Goal: Information Seeking & Learning: Learn about a topic

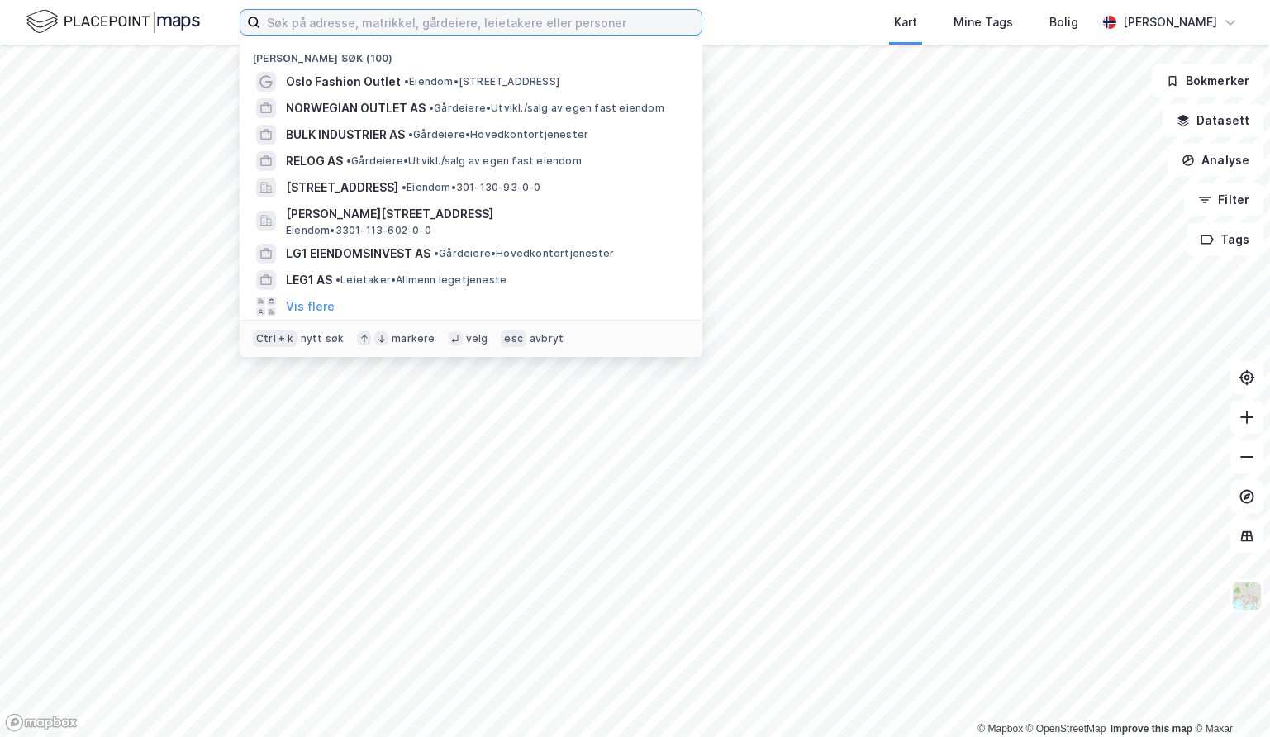
click at [300, 33] on input at bounding box center [480, 22] width 441 height 25
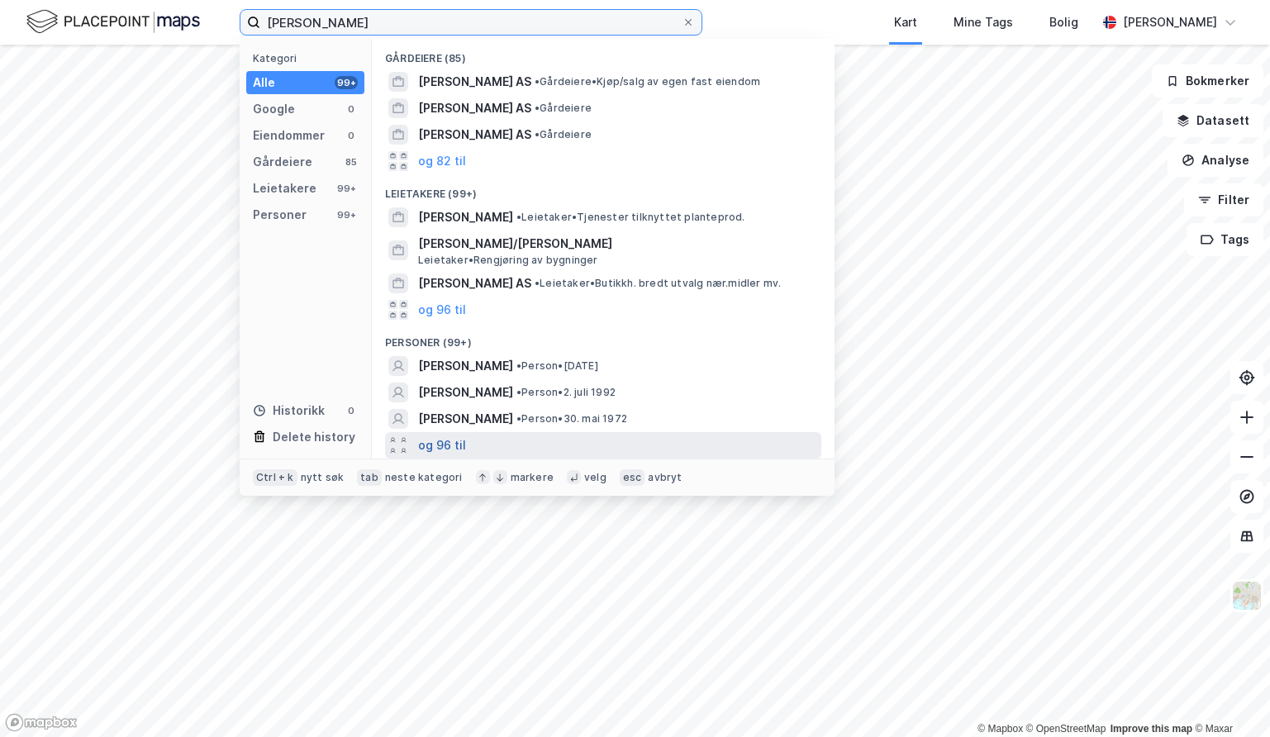
type input "[PERSON_NAME]"
click at [428, 439] on button "og 96 til" at bounding box center [442, 446] width 48 height 20
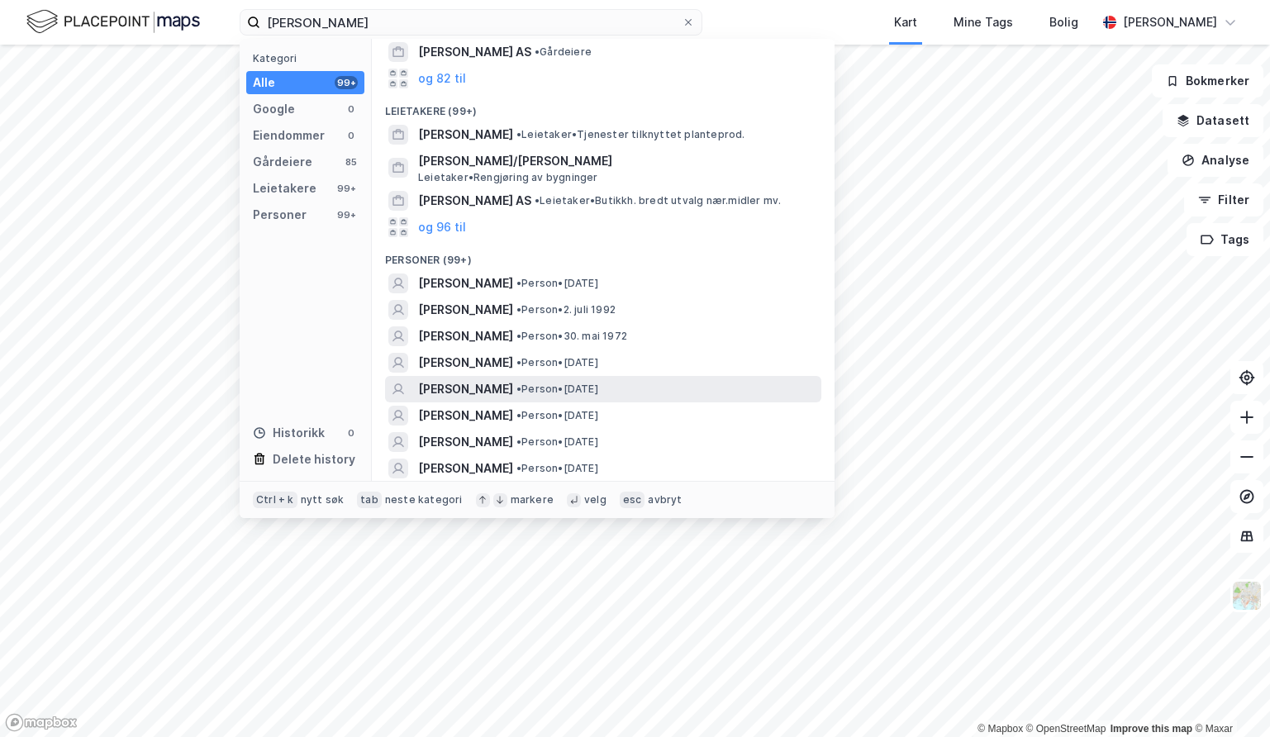
scroll to position [248, 0]
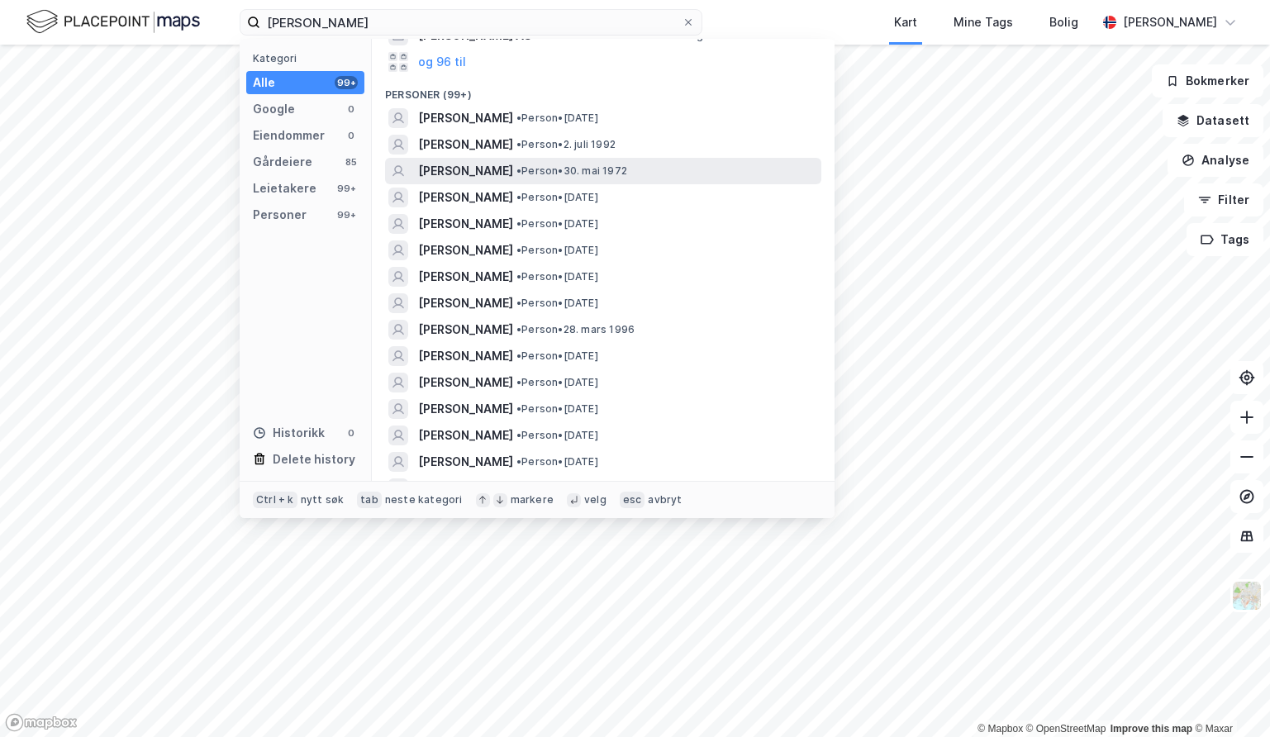
click at [551, 172] on span "• Person • [DATE]" at bounding box center [572, 170] width 111 height 13
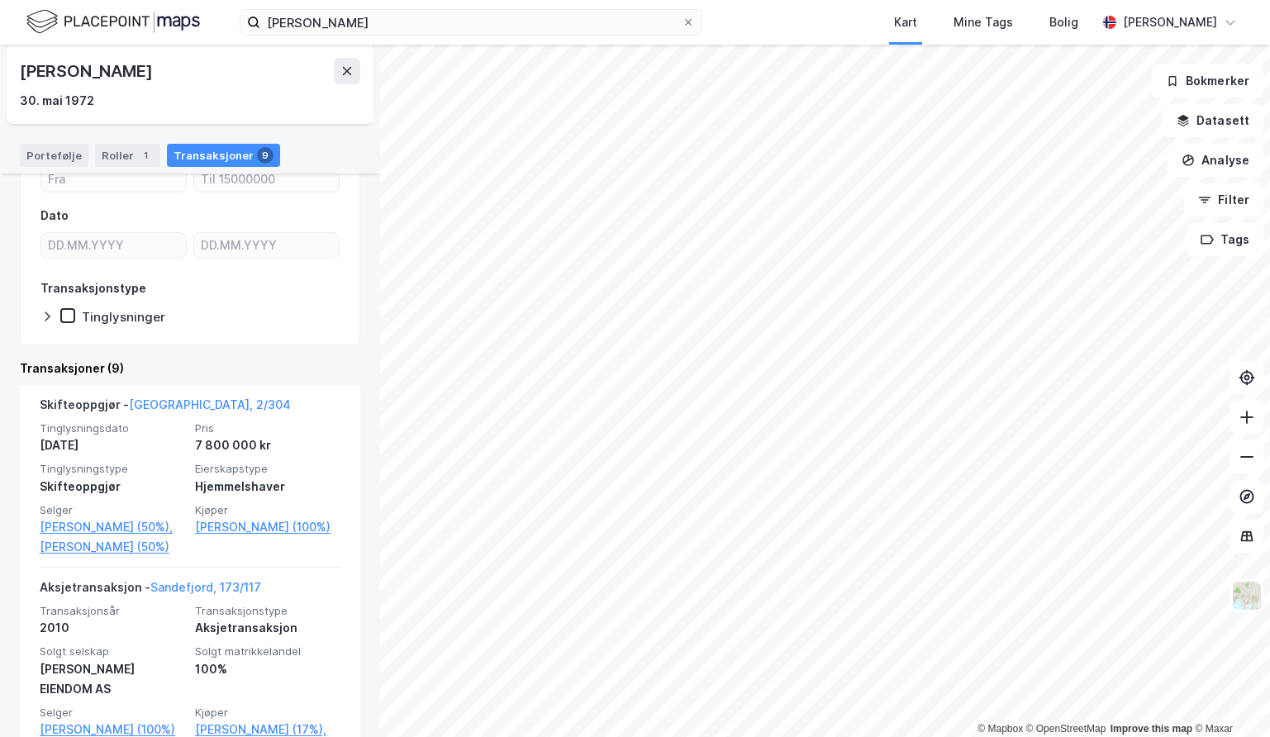
scroll to position [248, 0]
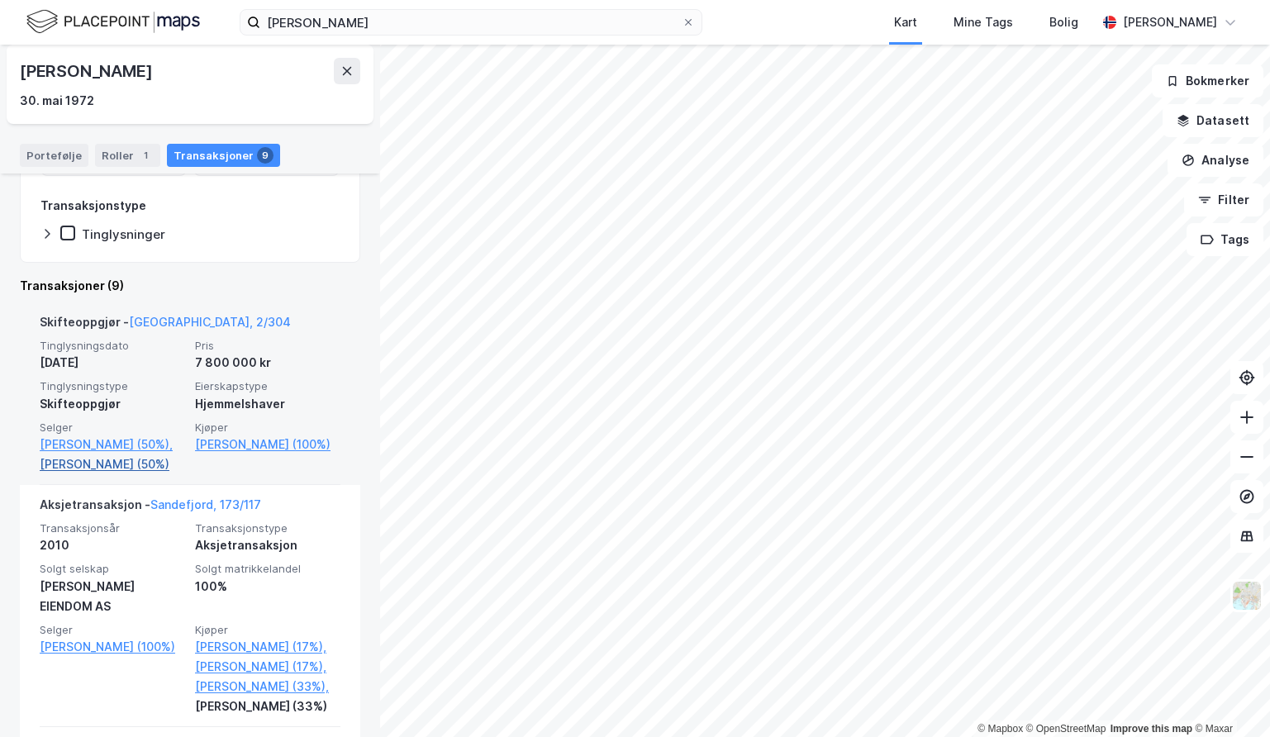
click at [111, 463] on link "[PERSON_NAME] (50%)" at bounding box center [112, 465] width 145 height 20
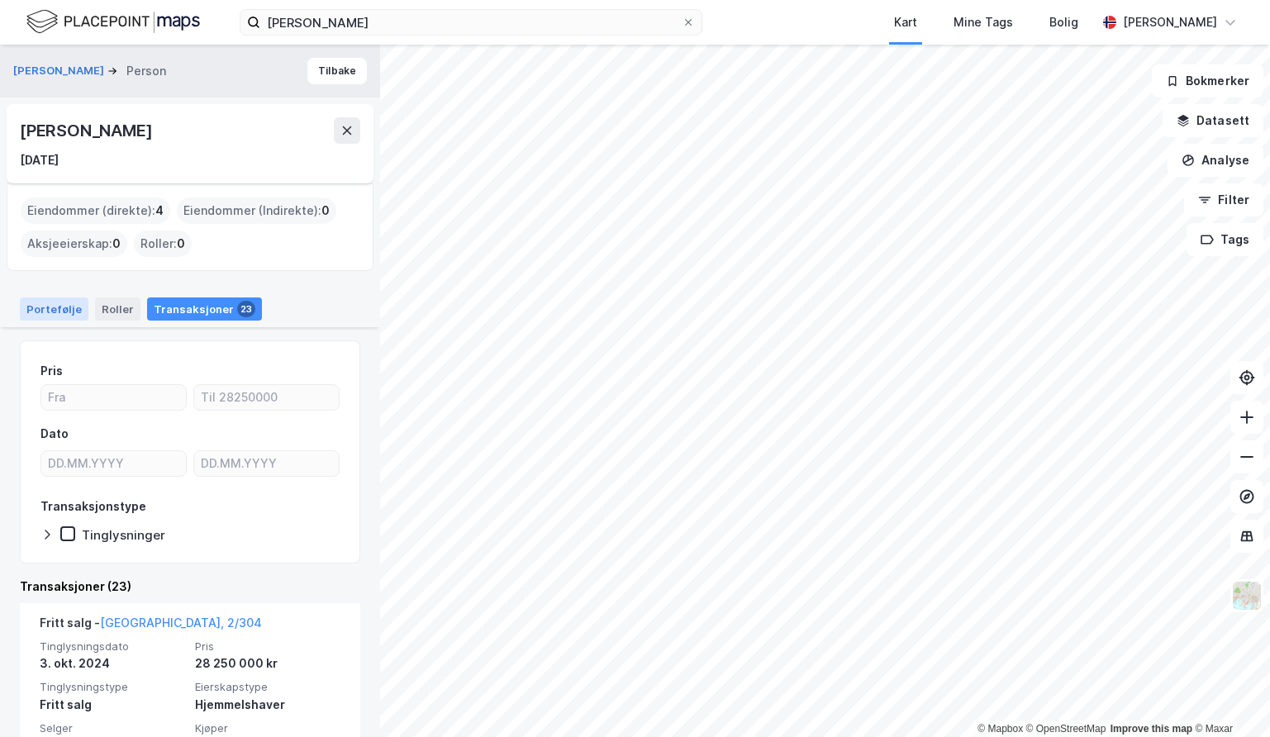
click at [60, 299] on div "Portefølje" at bounding box center [54, 309] width 69 height 23
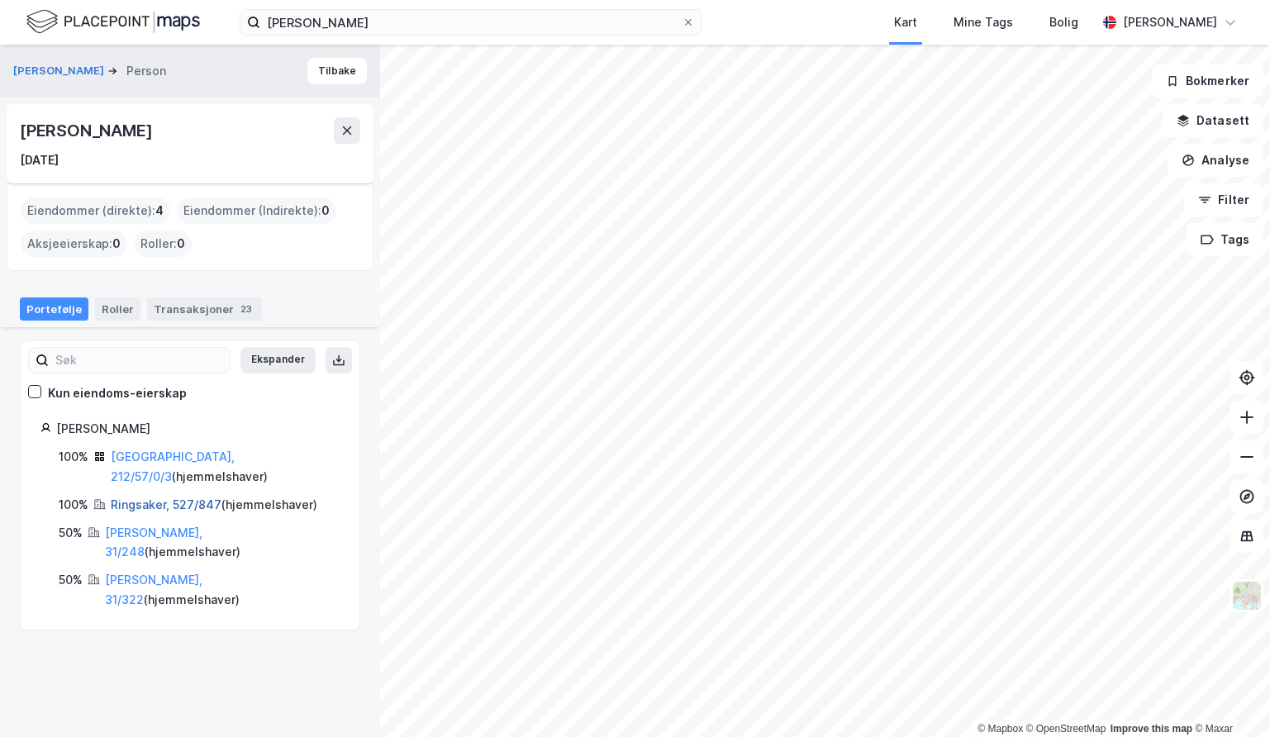
click at [155, 498] on link "Ringsaker, 527/847" at bounding box center [166, 505] width 111 height 14
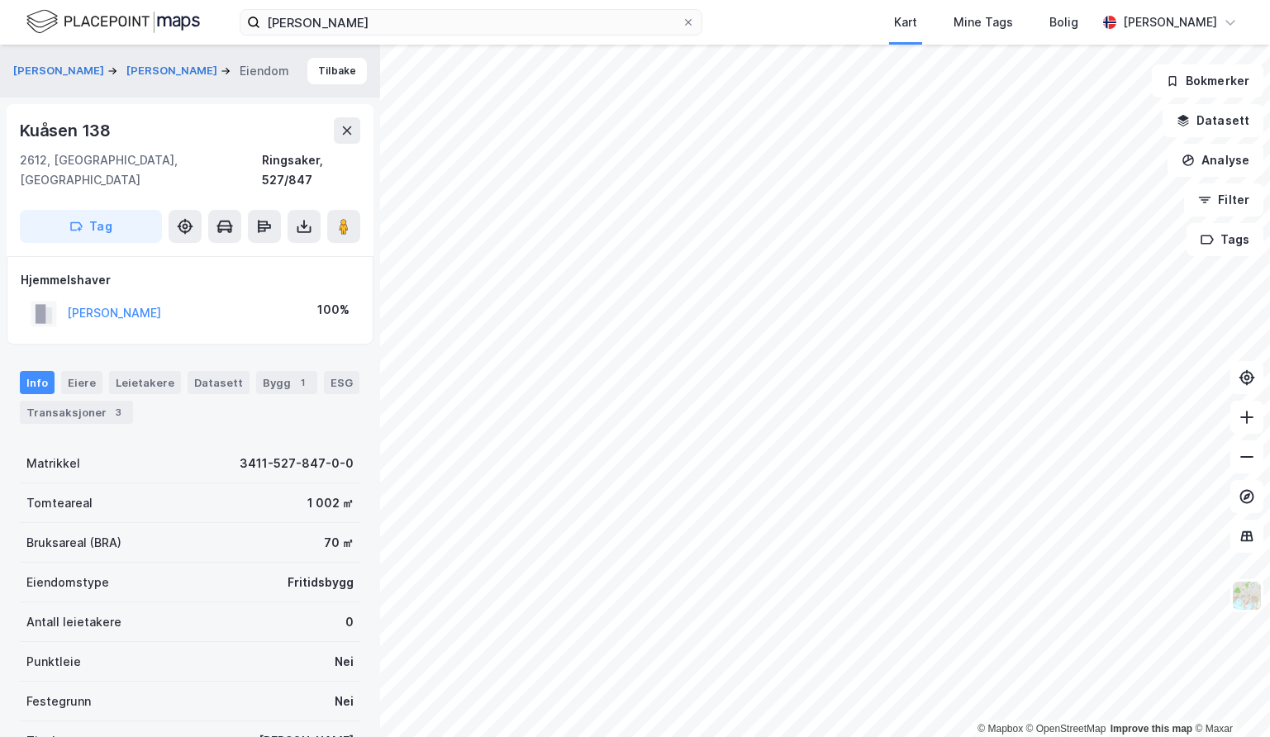
scroll to position [28, 0]
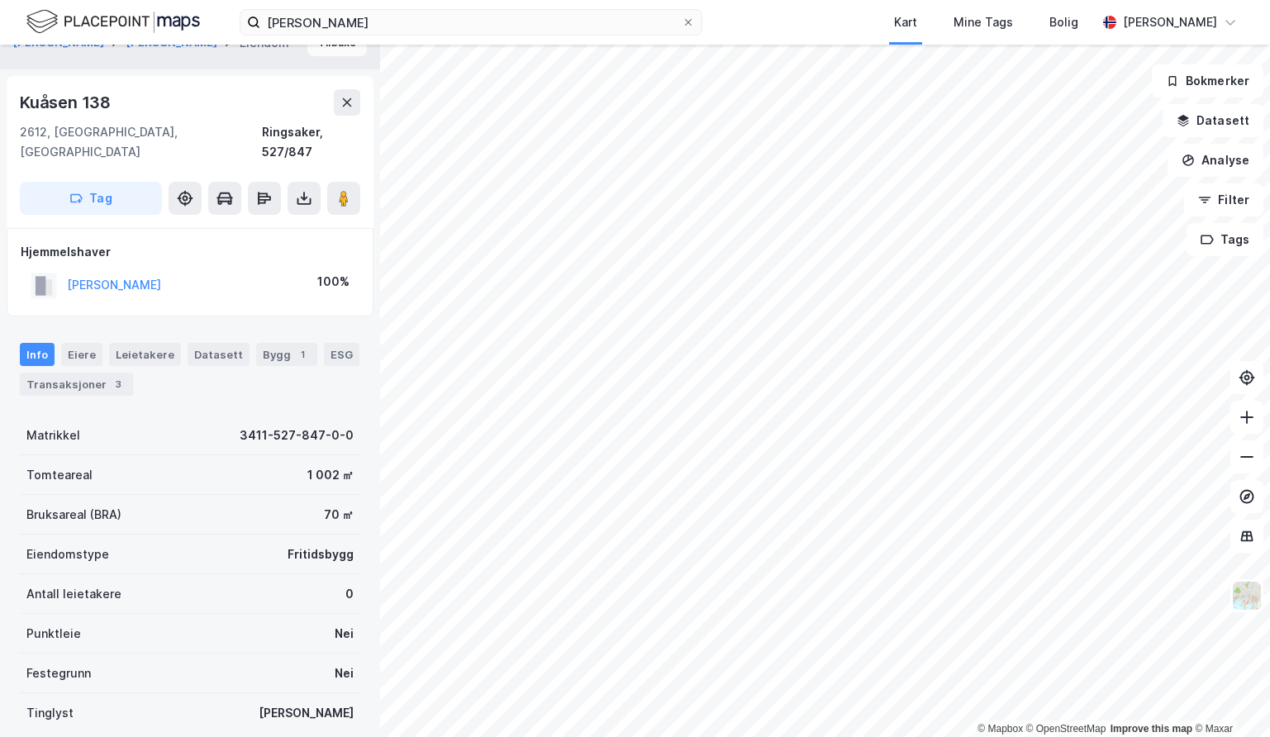
click at [336, 50] on button "Tilbake" at bounding box center [337, 43] width 60 height 26
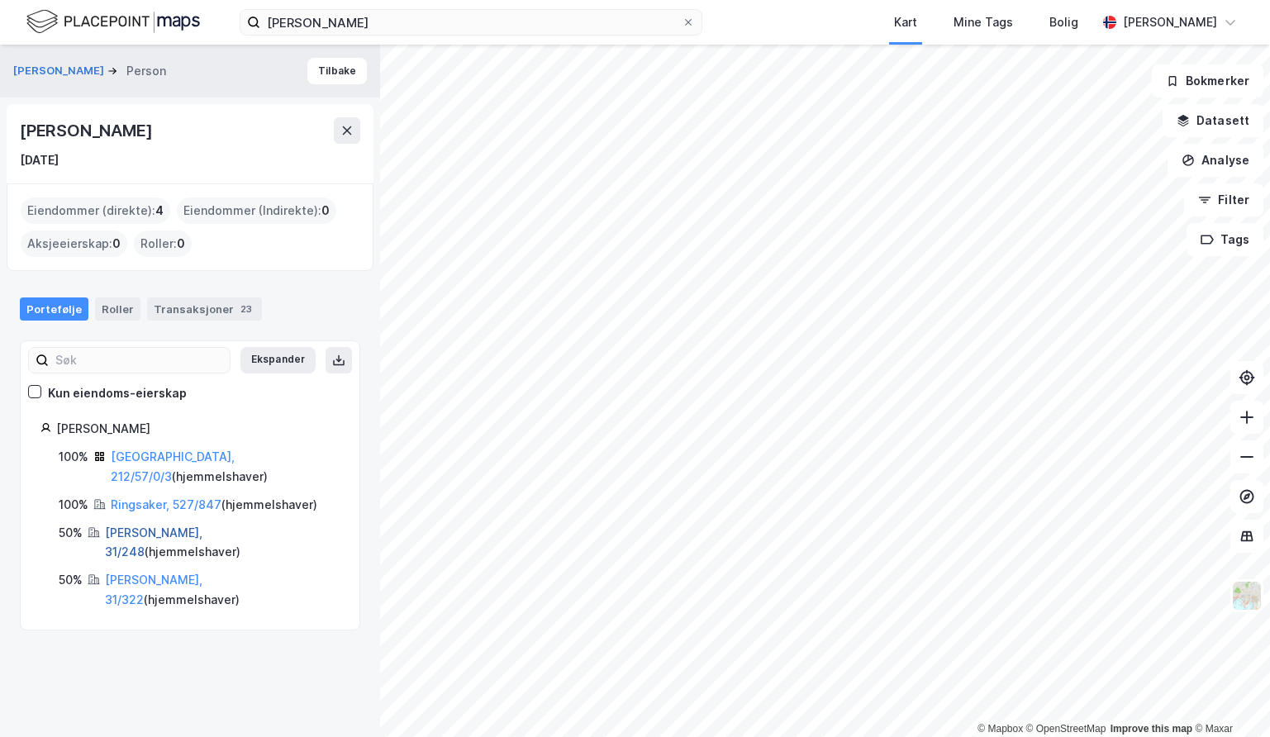
click at [144, 526] on link "[PERSON_NAME], 31/248" at bounding box center [154, 543] width 98 height 34
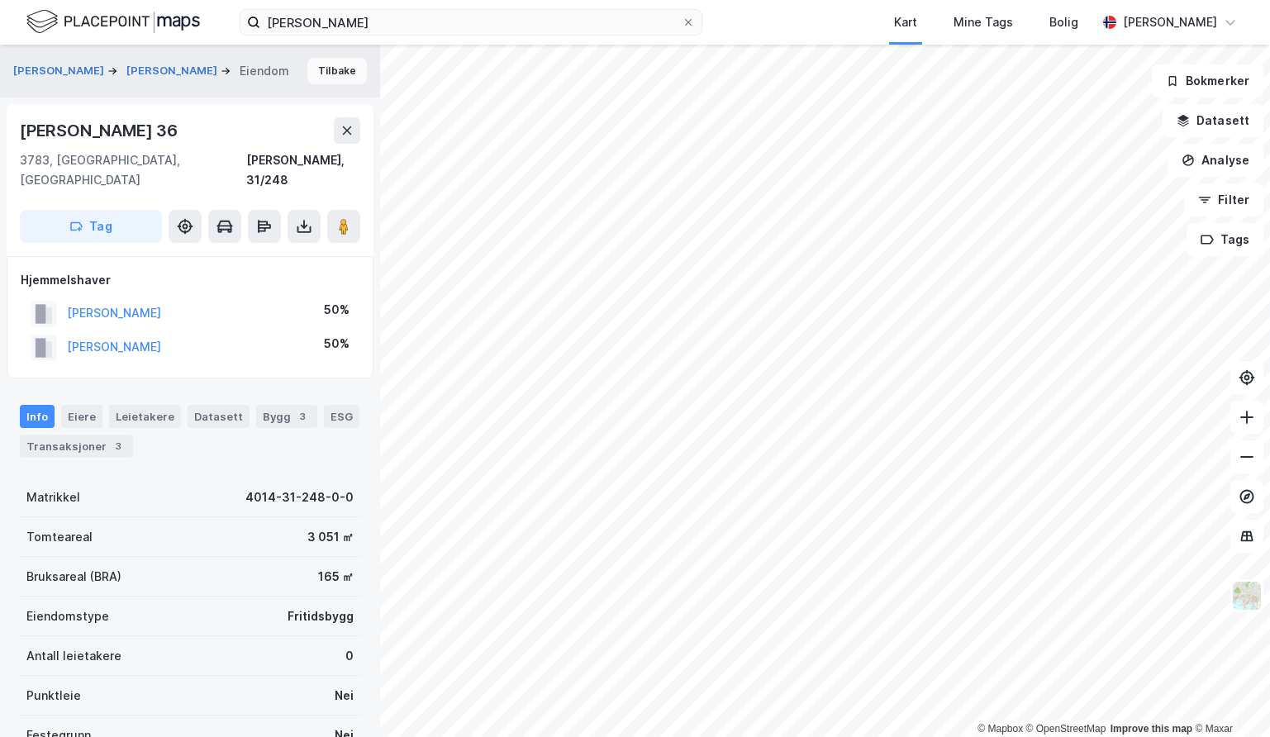
click at [311, 66] on button "Tilbake" at bounding box center [337, 71] width 60 height 26
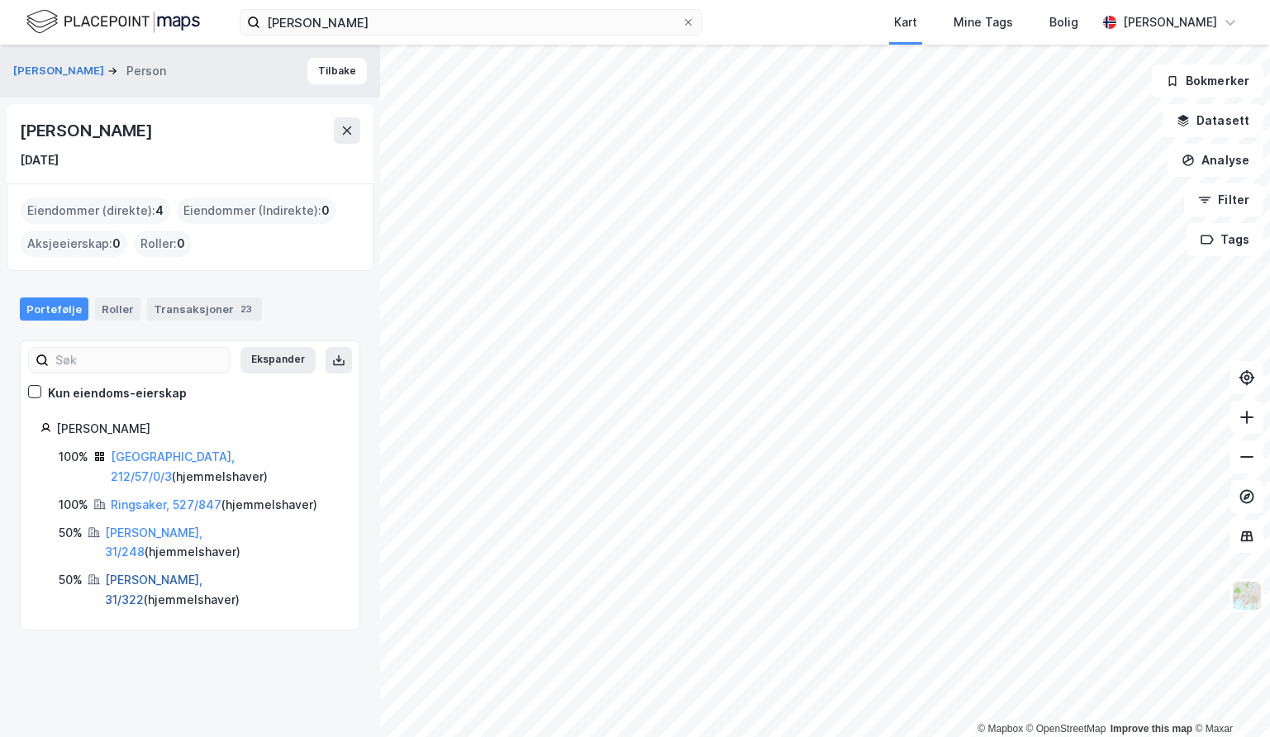
click at [126, 573] on link "[PERSON_NAME], 31/322" at bounding box center [154, 590] width 98 height 34
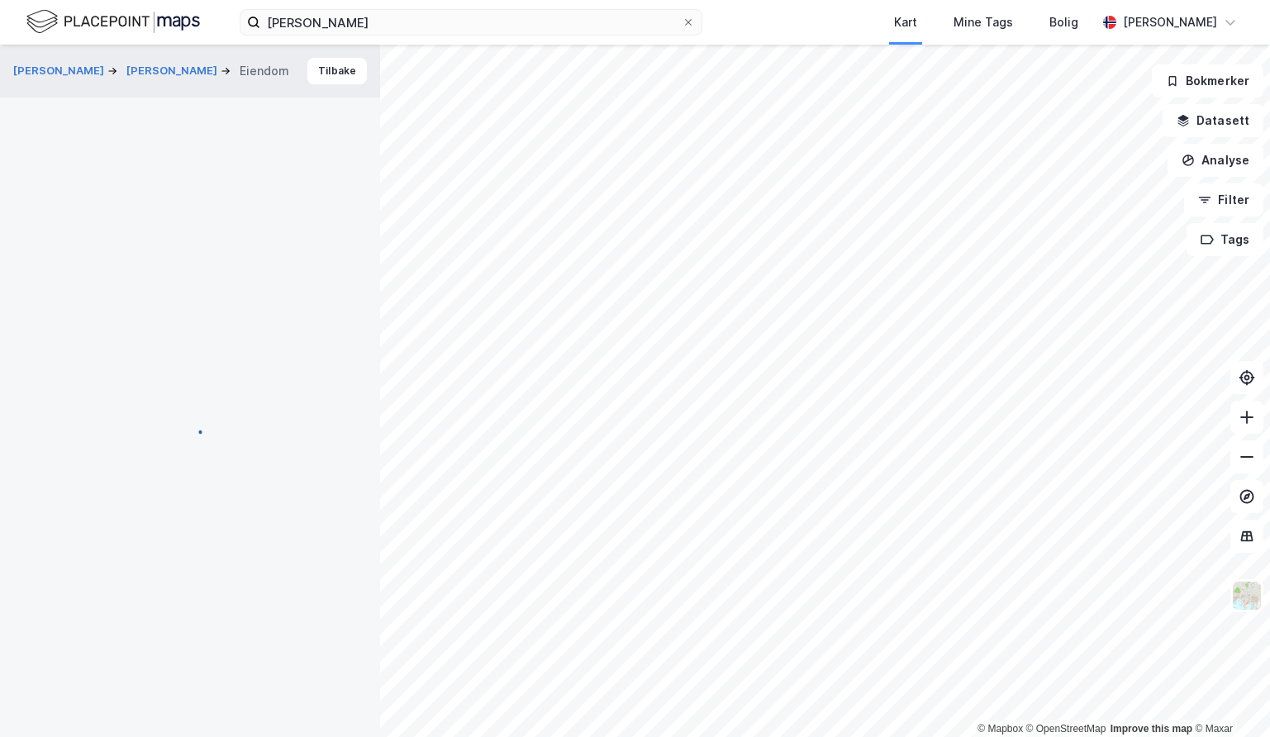
scroll to position [1, 0]
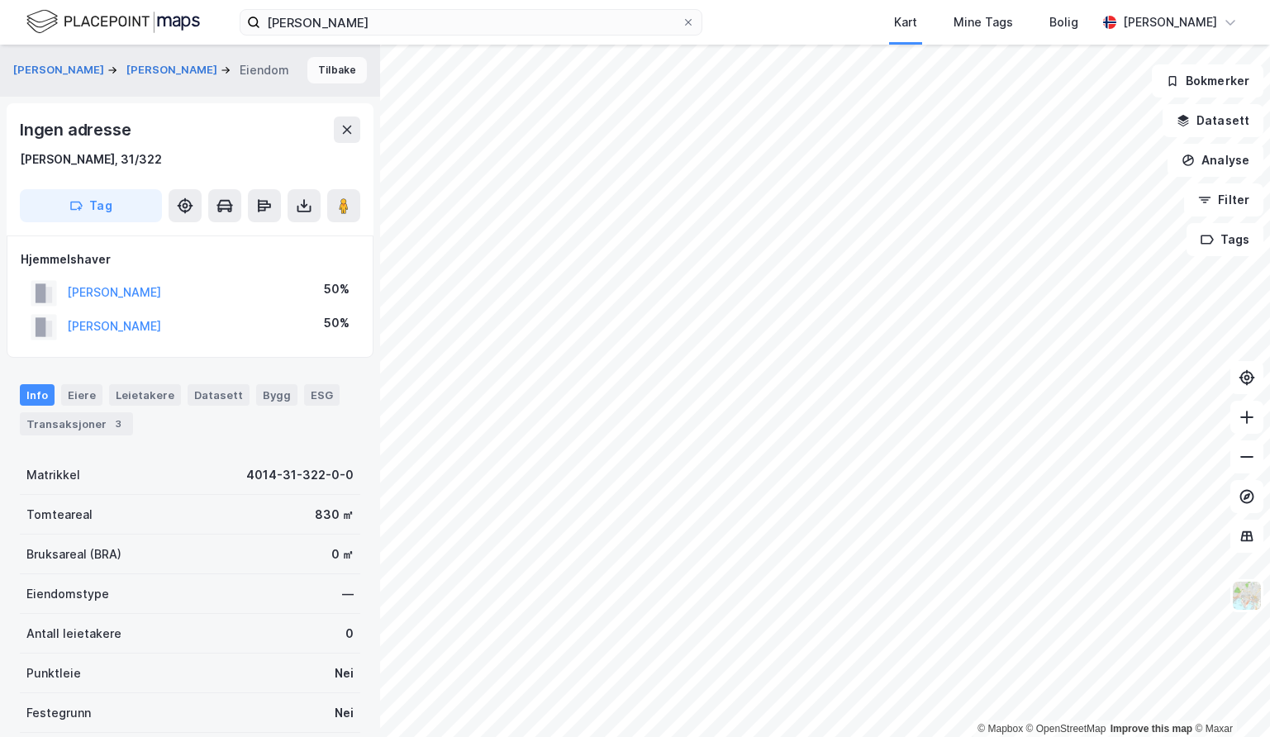
click at [313, 73] on button "Tilbake" at bounding box center [337, 70] width 60 height 26
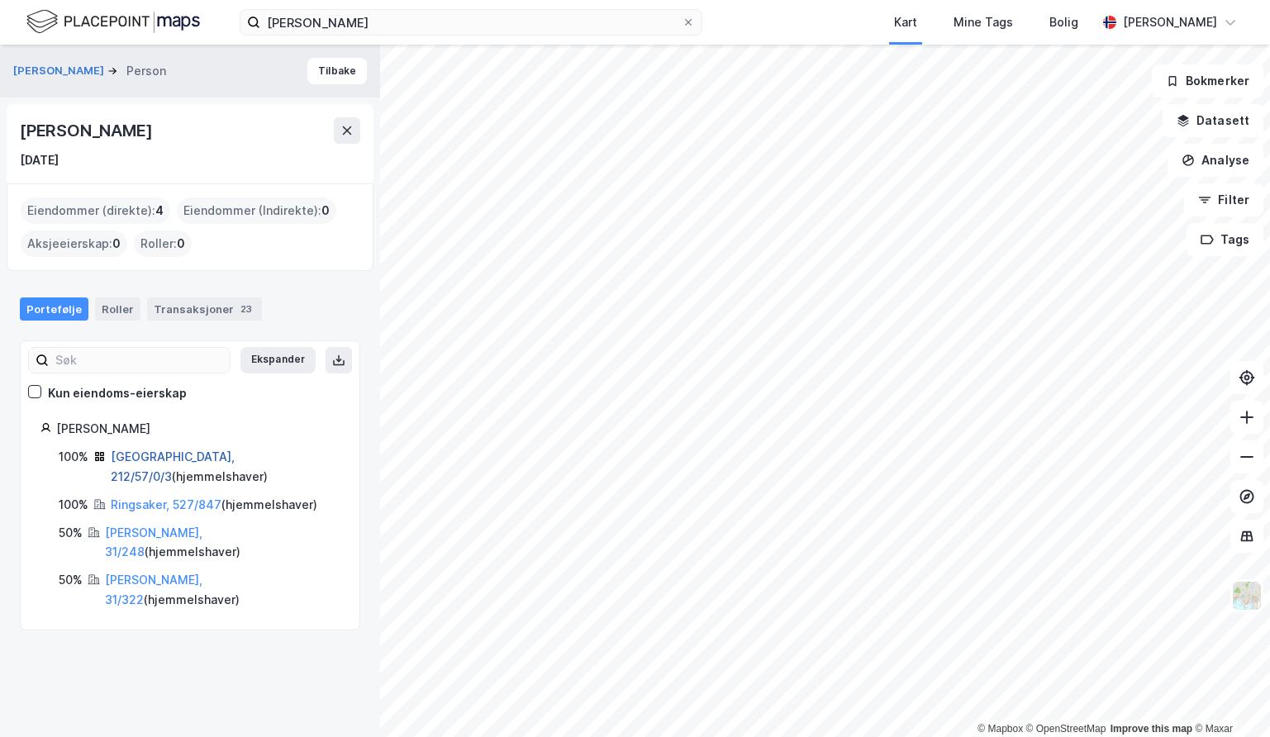
click at [145, 455] on link "[GEOGRAPHIC_DATA], 212/57/0/3" at bounding box center [173, 467] width 124 height 34
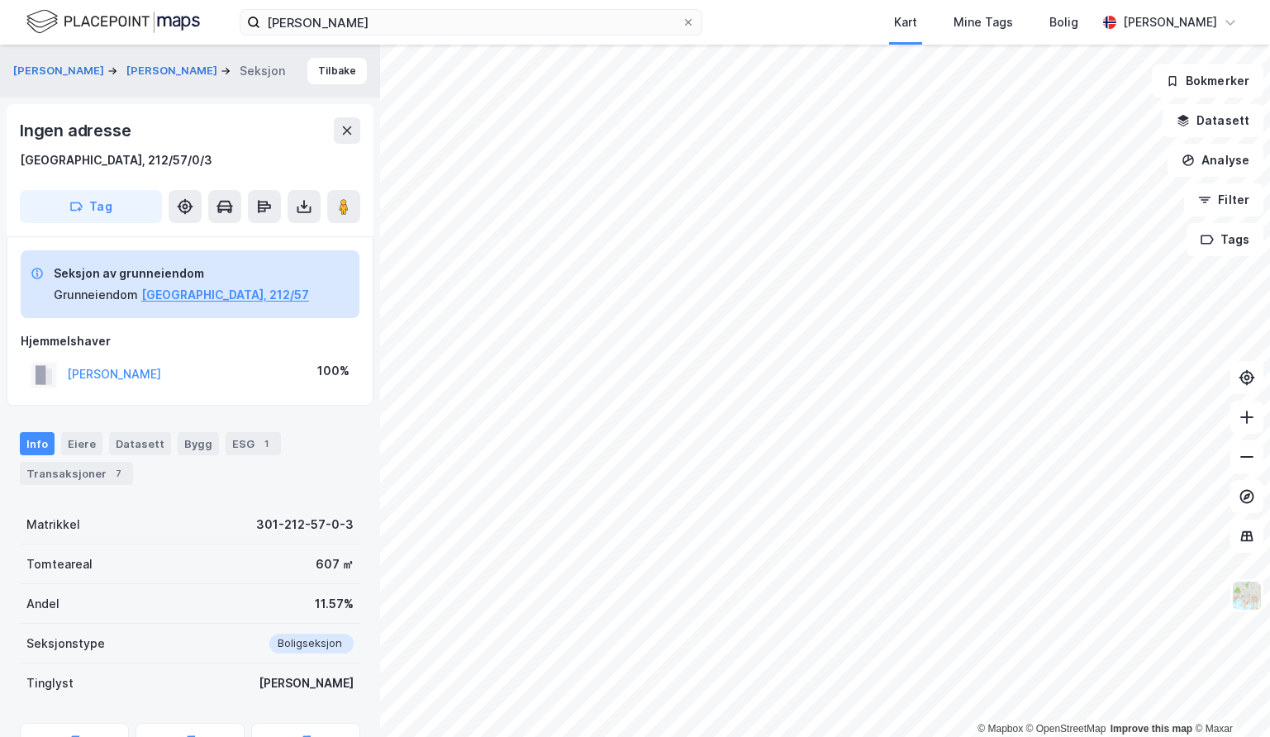
scroll to position [1, 0]
click at [329, 61] on button "Tilbake" at bounding box center [337, 70] width 60 height 26
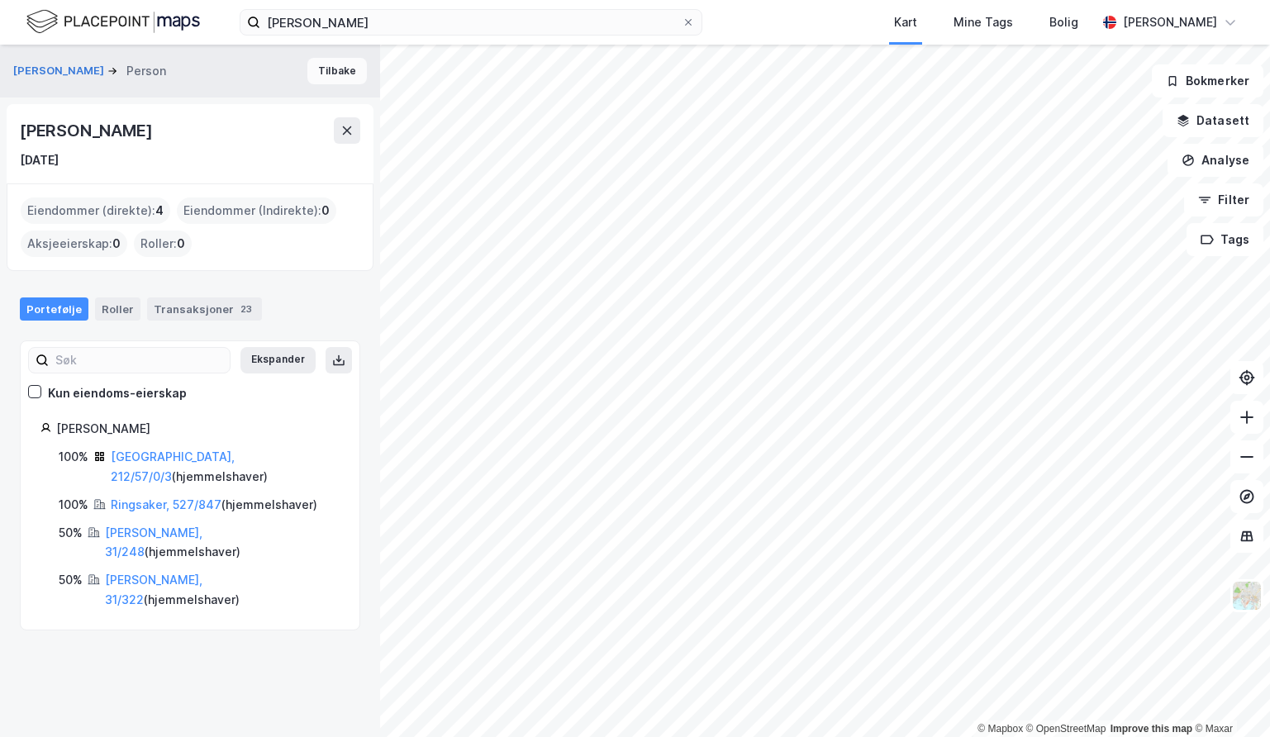
click at [323, 67] on button "Tilbake" at bounding box center [337, 71] width 60 height 26
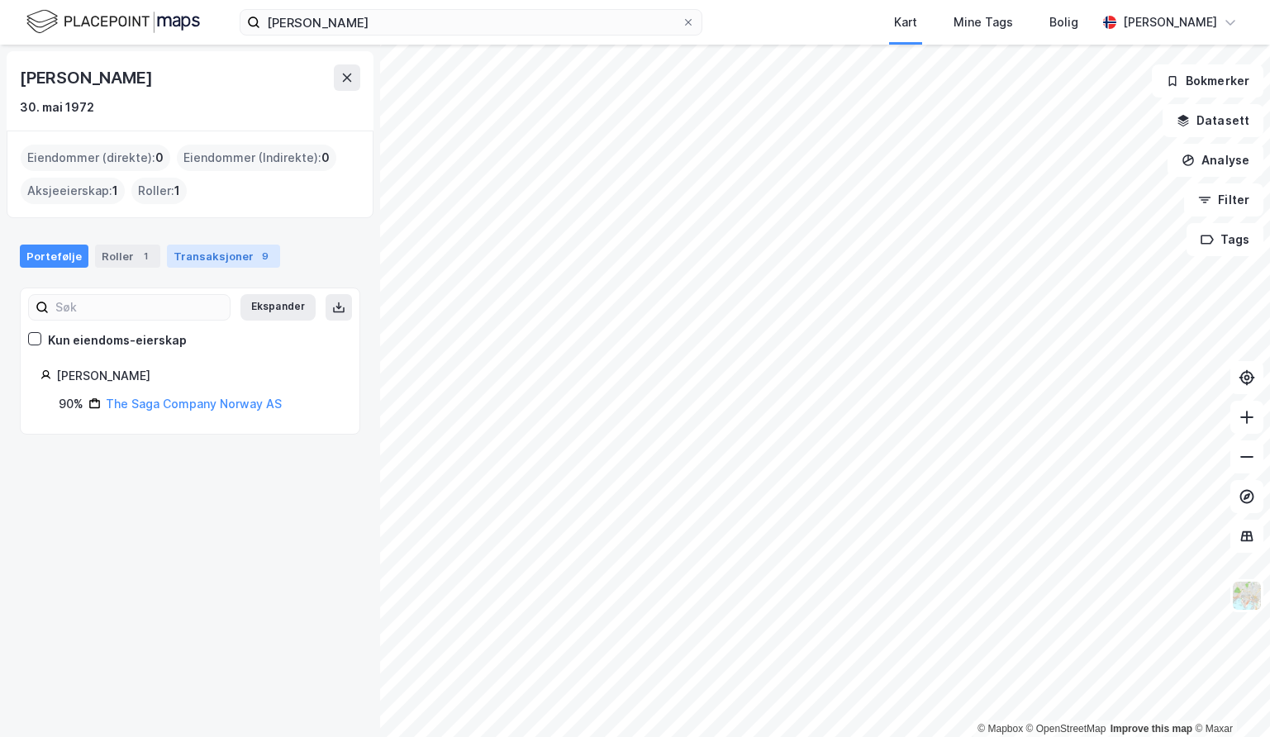
click at [233, 260] on div "Transaksjoner 9" at bounding box center [223, 256] width 113 height 23
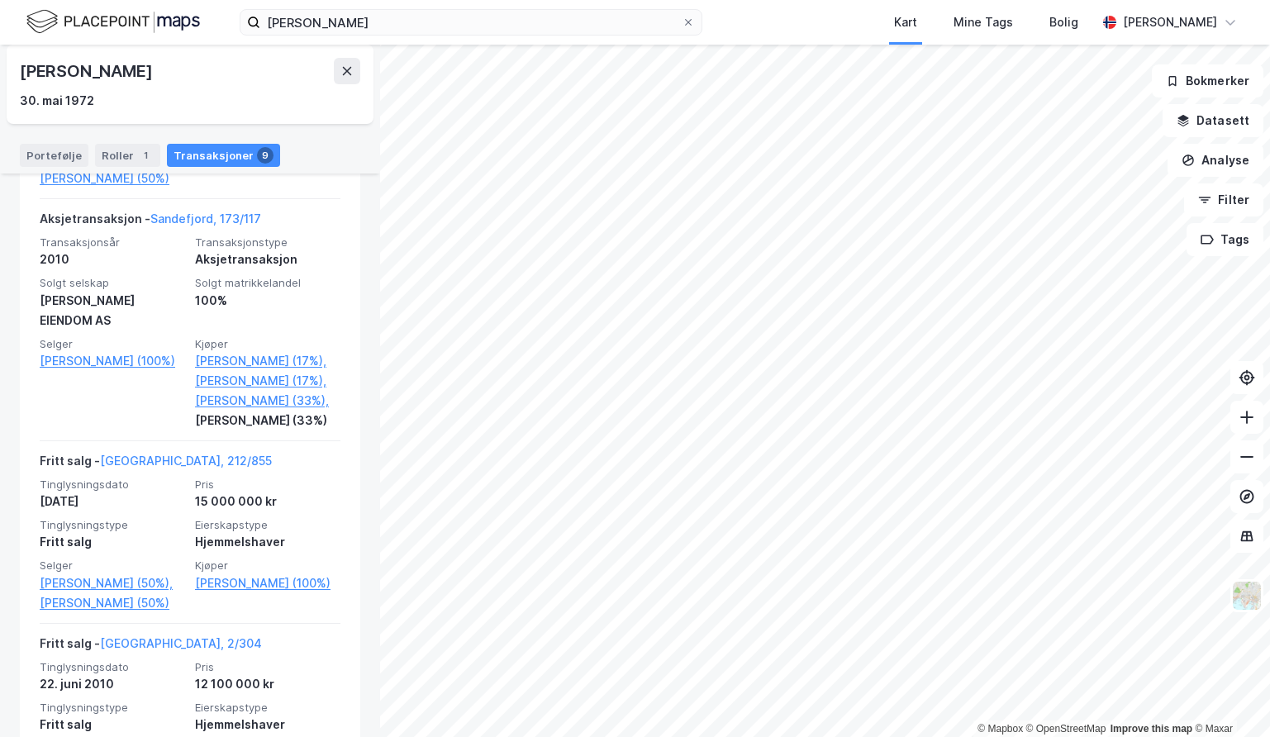
scroll to position [579, 0]
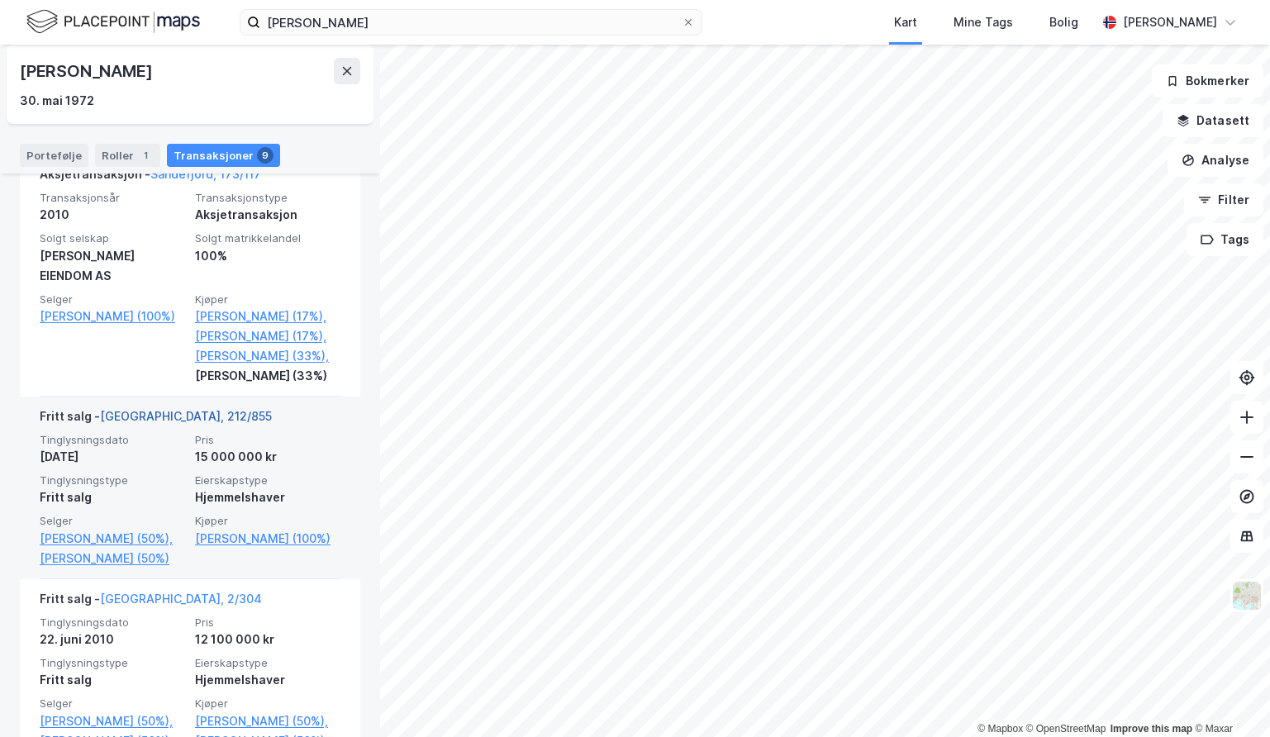
click at [133, 411] on link "[GEOGRAPHIC_DATA], 212/855" at bounding box center [186, 416] width 172 height 14
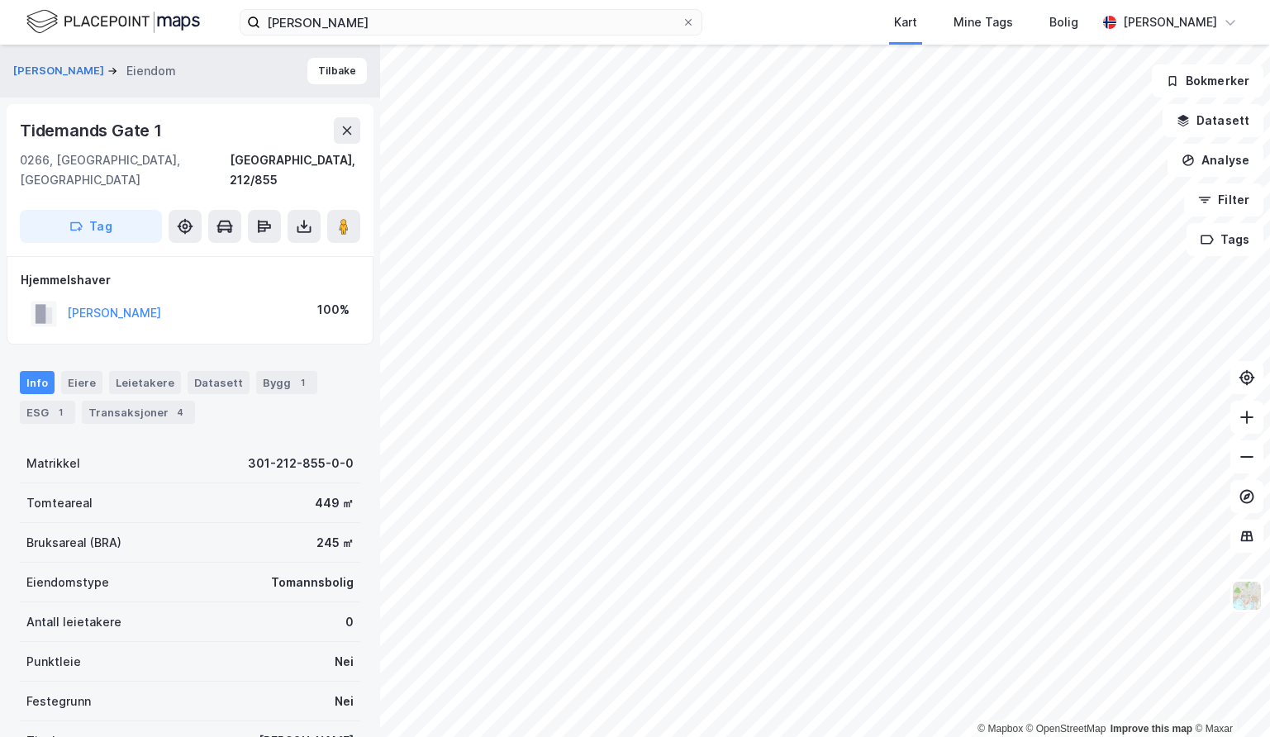
scroll to position [1, 0]
click at [318, 69] on button "Tilbake" at bounding box center [337, 70] width 60 height 26
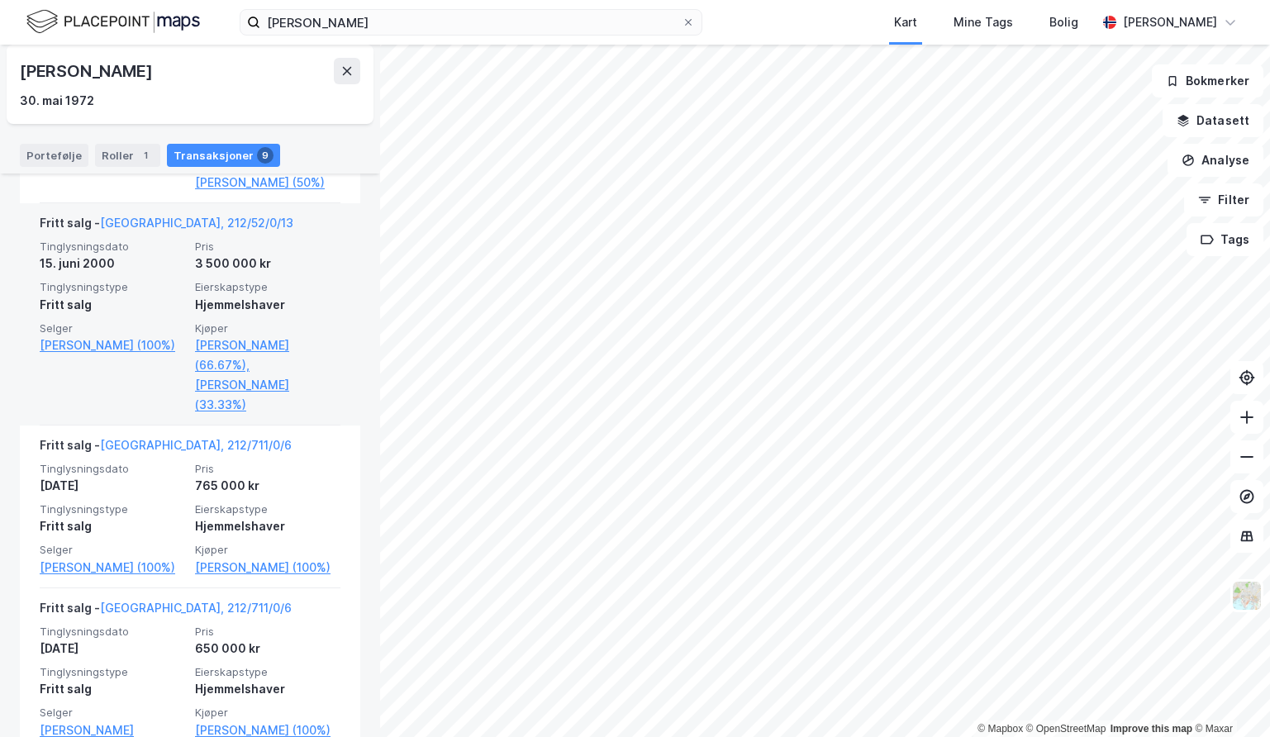
scroll to position [1595, 0]
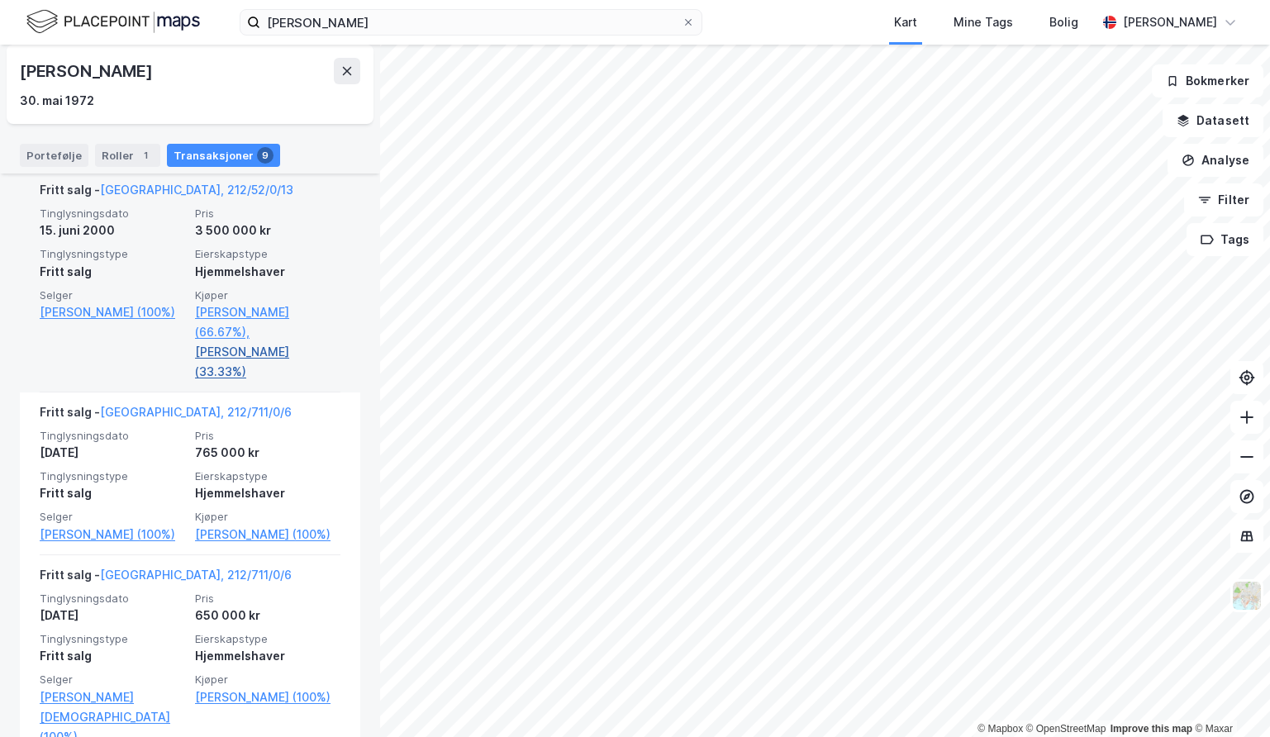
click at [245, 356] on link "[PERSON_NAME] (33.33%)" at bounding box center [267, 362] width 145 height 40
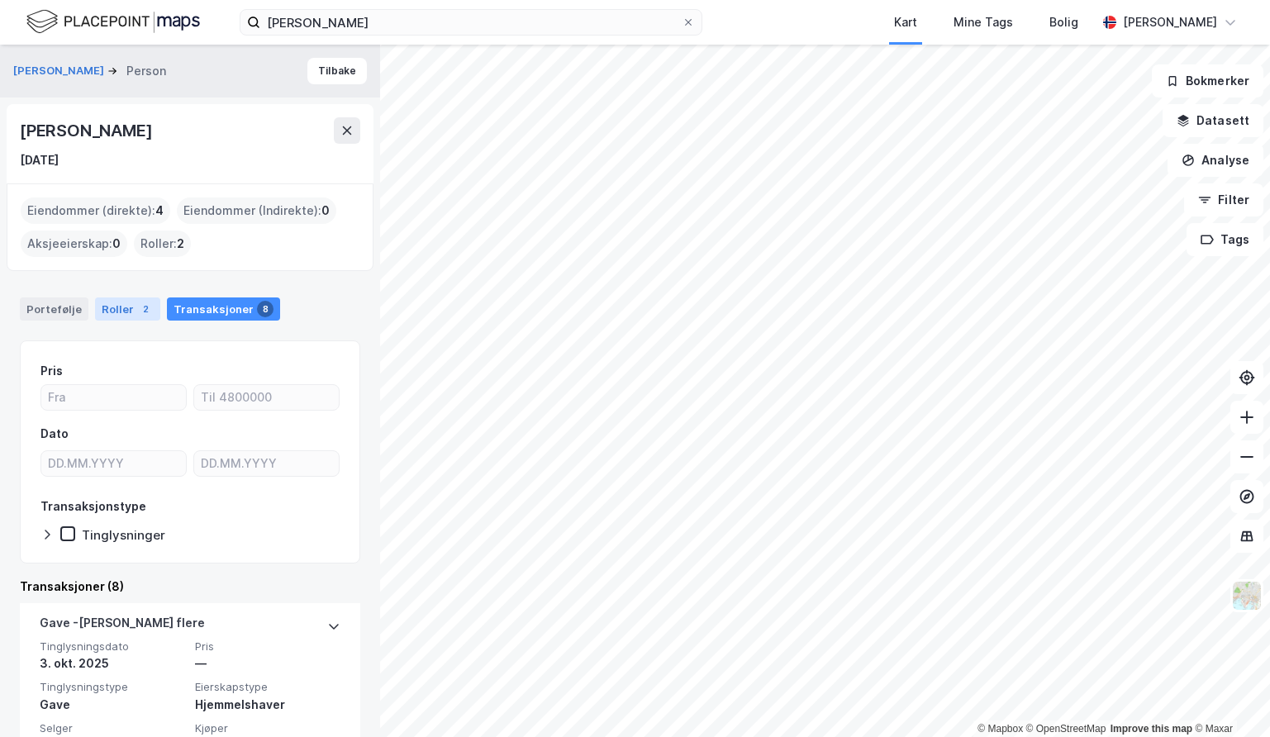
click at [137, 312] on div "2" at bounding box center [145, 309] width 17 height 17
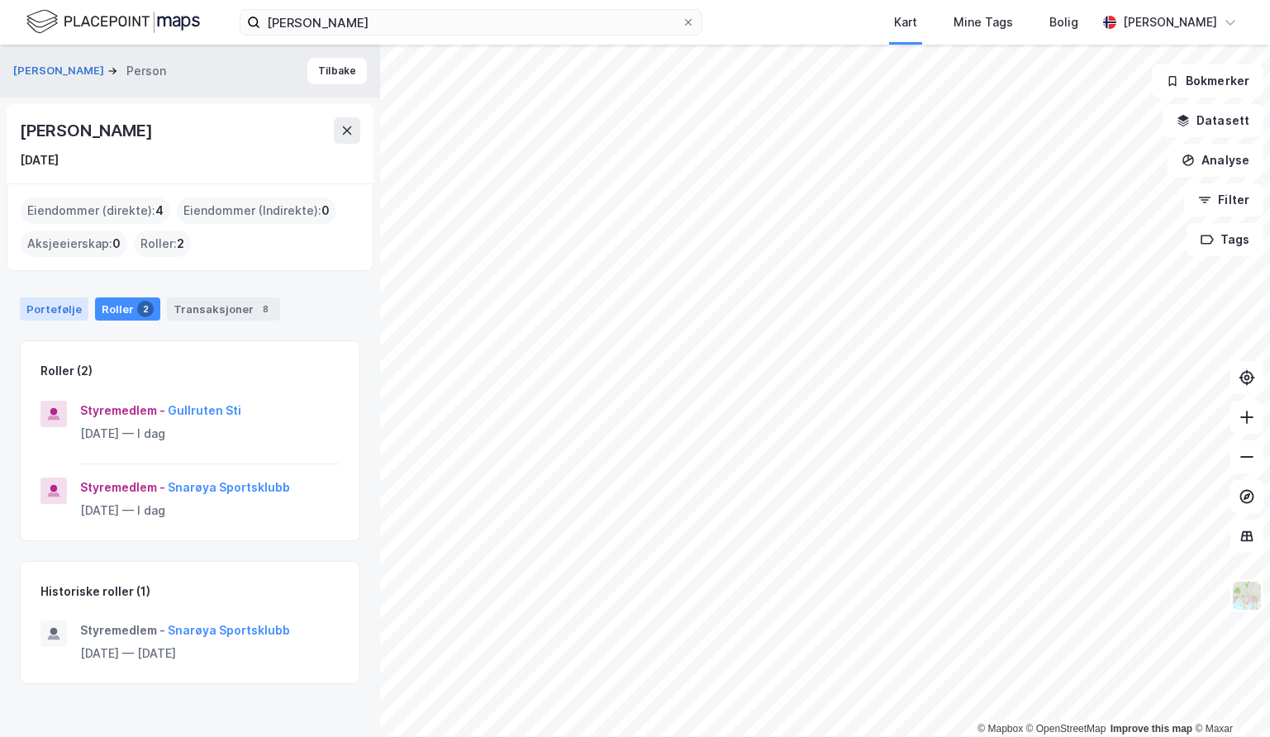
click at [43, 317] on div "Portefølje" at bounding box center [54, 309] width 69 height 23
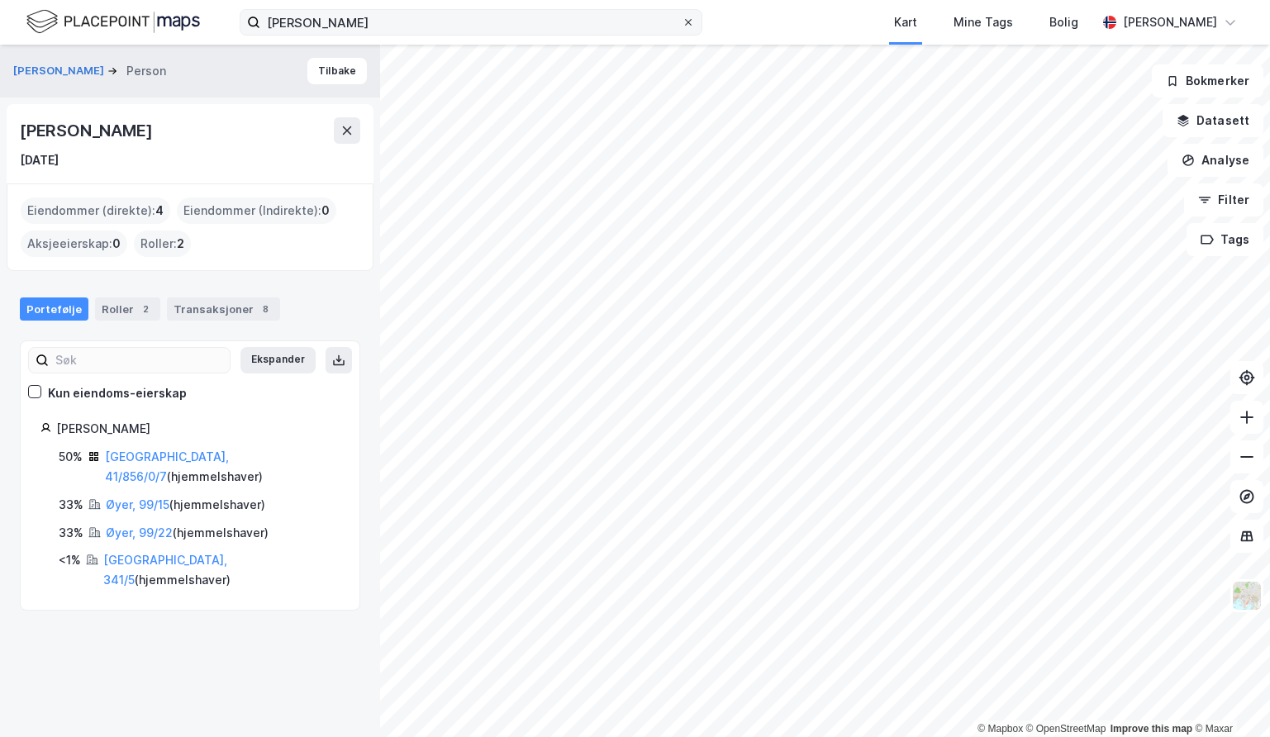
click at [688, 18] on icon at bounding box center [689, 22] width 10 height 10
click at [682, 18] on input "[PERSON_NAME]" at bounding box center [471, 22] width 422 height 25
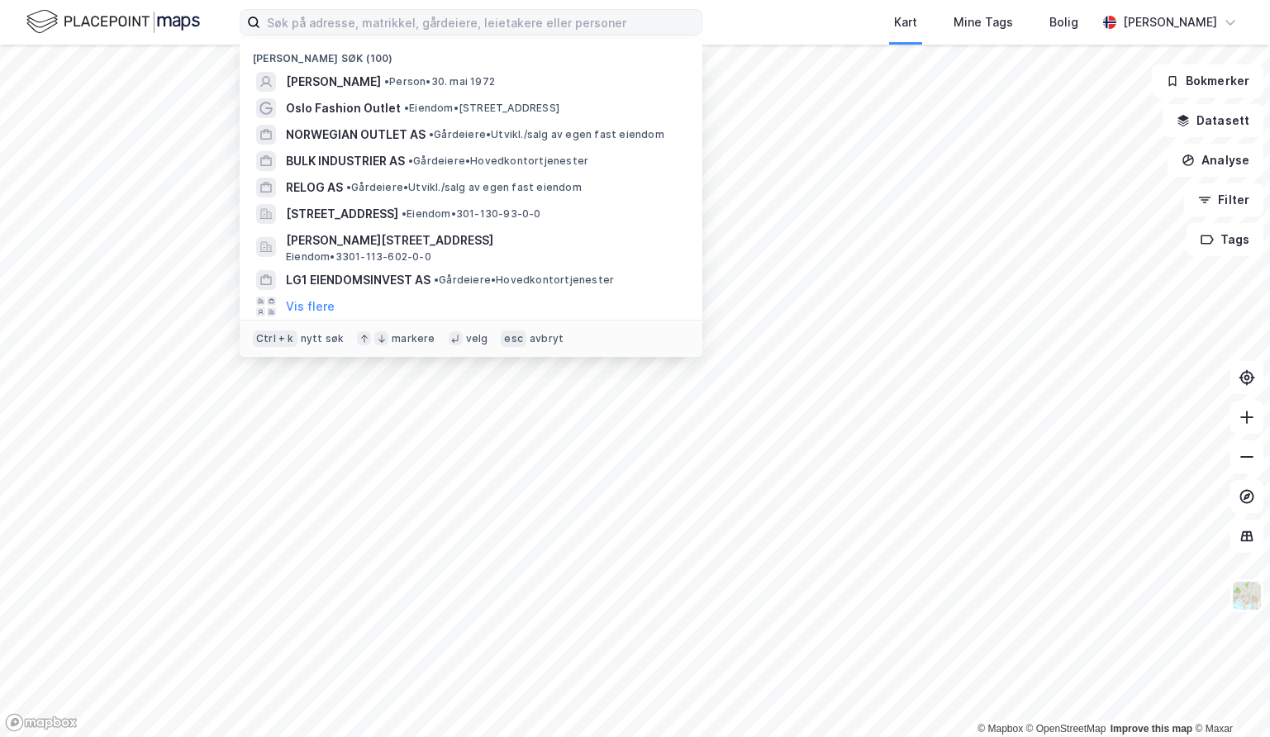
click at [735, 14] on div "[PERSON_NAME] søk (100) [PERSON_NAME] • Person • [DATE] Oslo Fashion Outlet • E…" at bounding box center [635, 22] width 1270 height 45
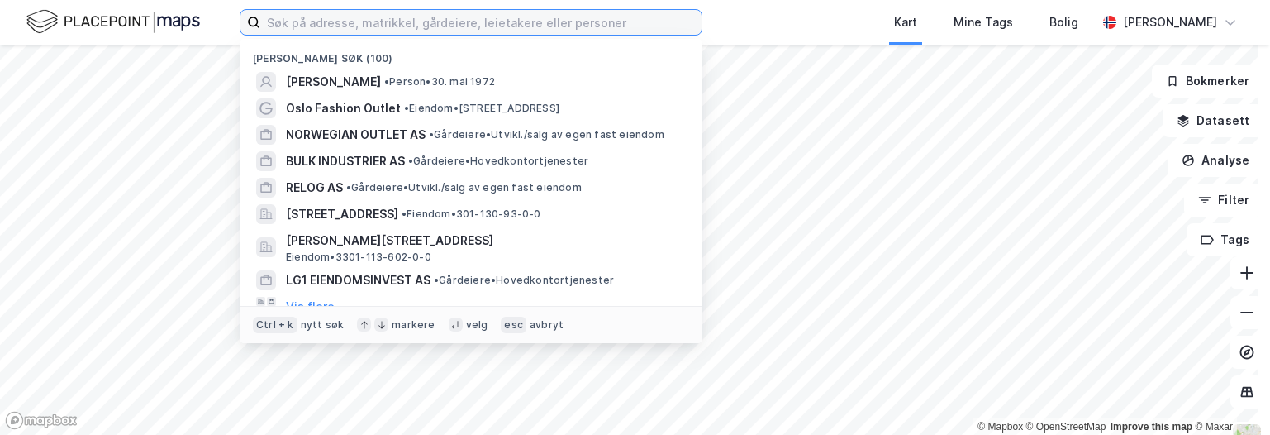
click at [339, 22] on input at bounding box center [480, 22] width 441 height 25
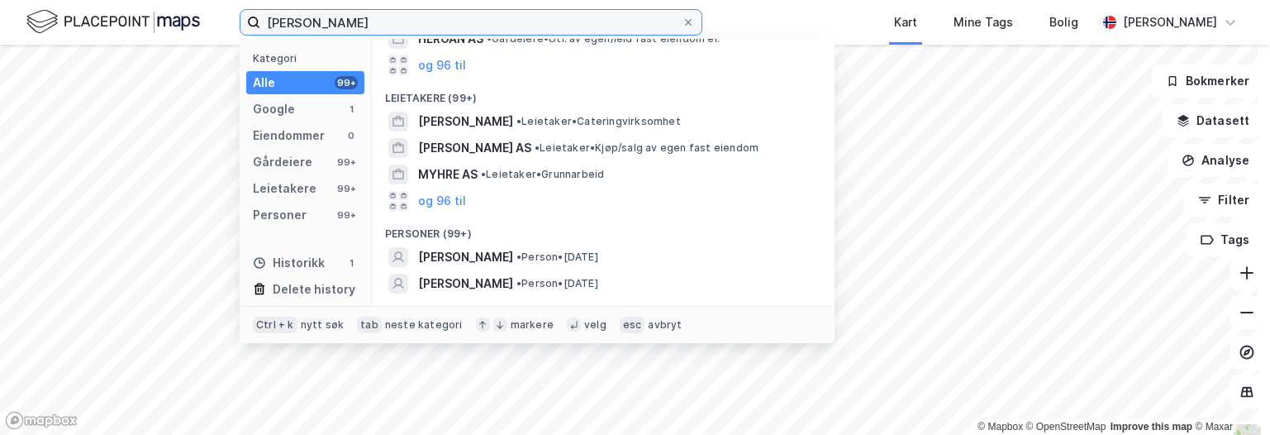
scroll to position [248, 0]
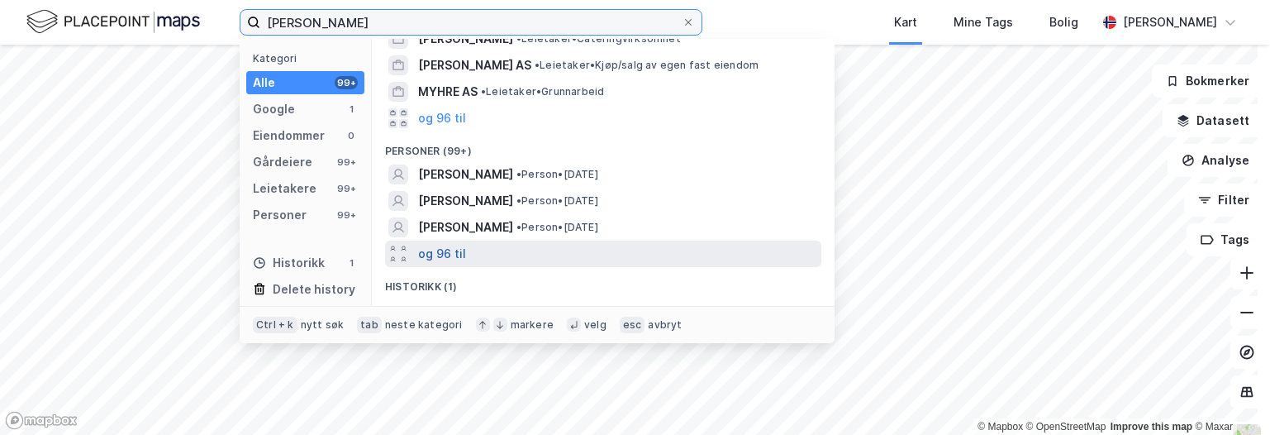
type input "herman myhre"
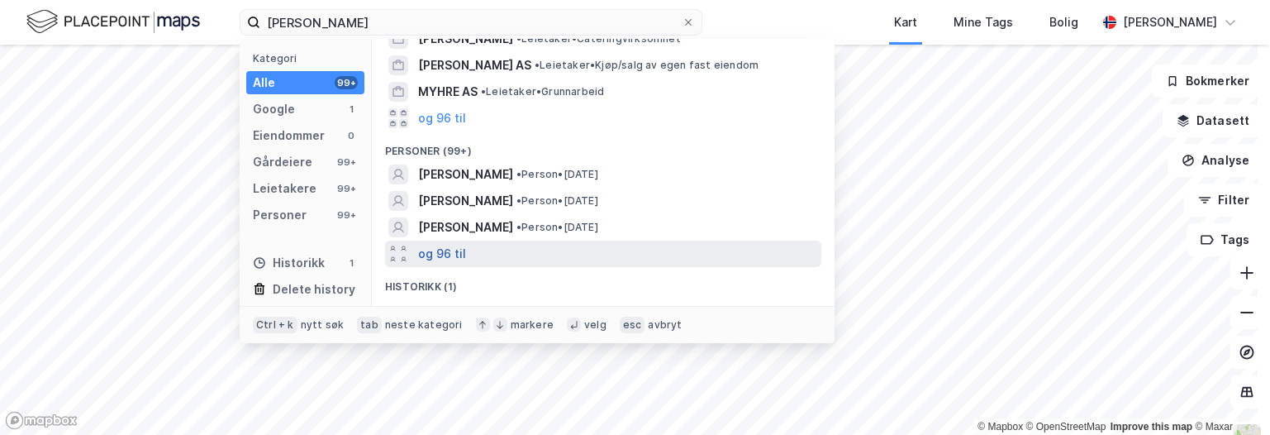
click at [446, 245] on button "og 96 til" at bounding box center [442, 254] width 48 height 20
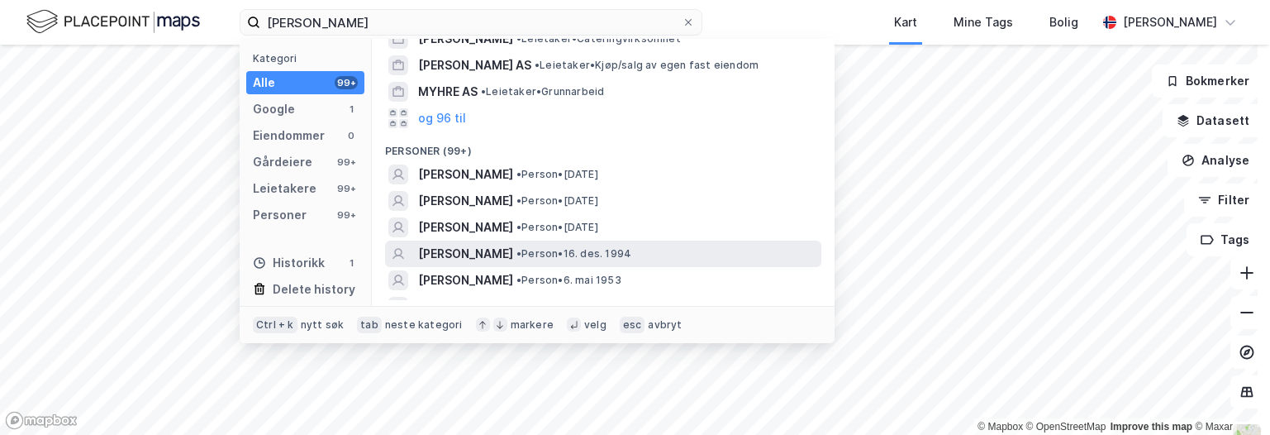
click at [534, 244] on div "HERMAN MYHRE • Person • 16. des. 1994" at bounding box center [618, 254] width 400 height 20
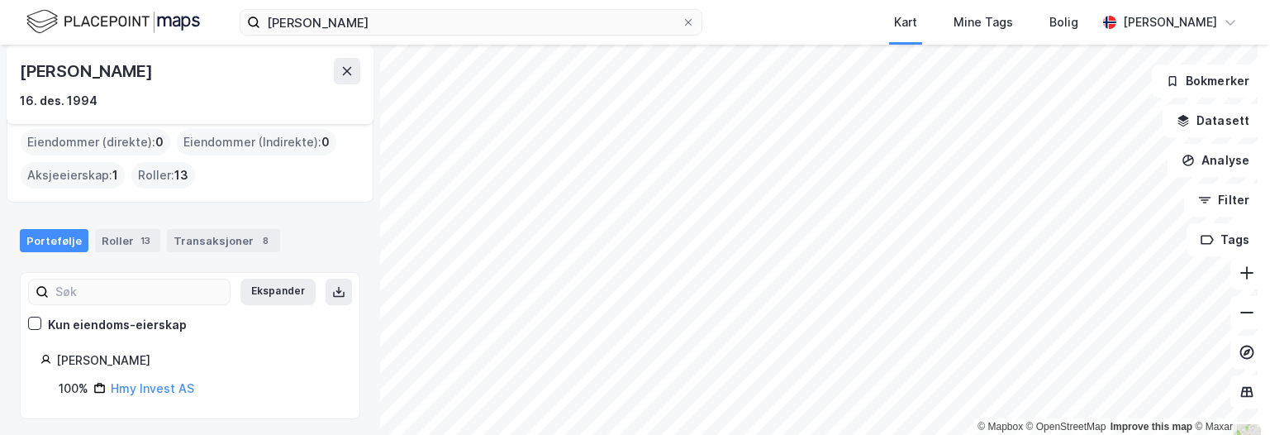
scroll to position [20, 0]
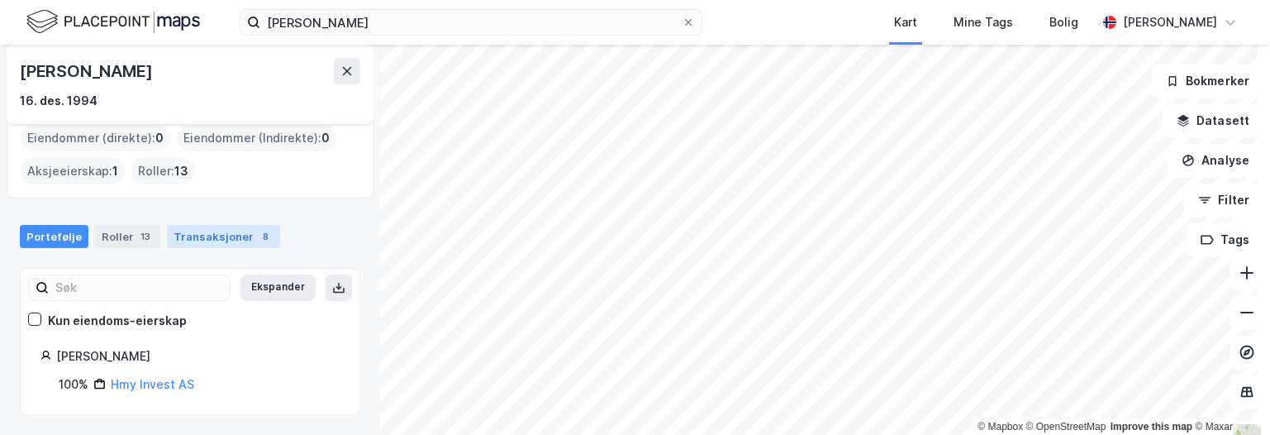
click at [190, 236] on div "Transaksjoner 8" at bounding box center [223, 236] width 113 height 23
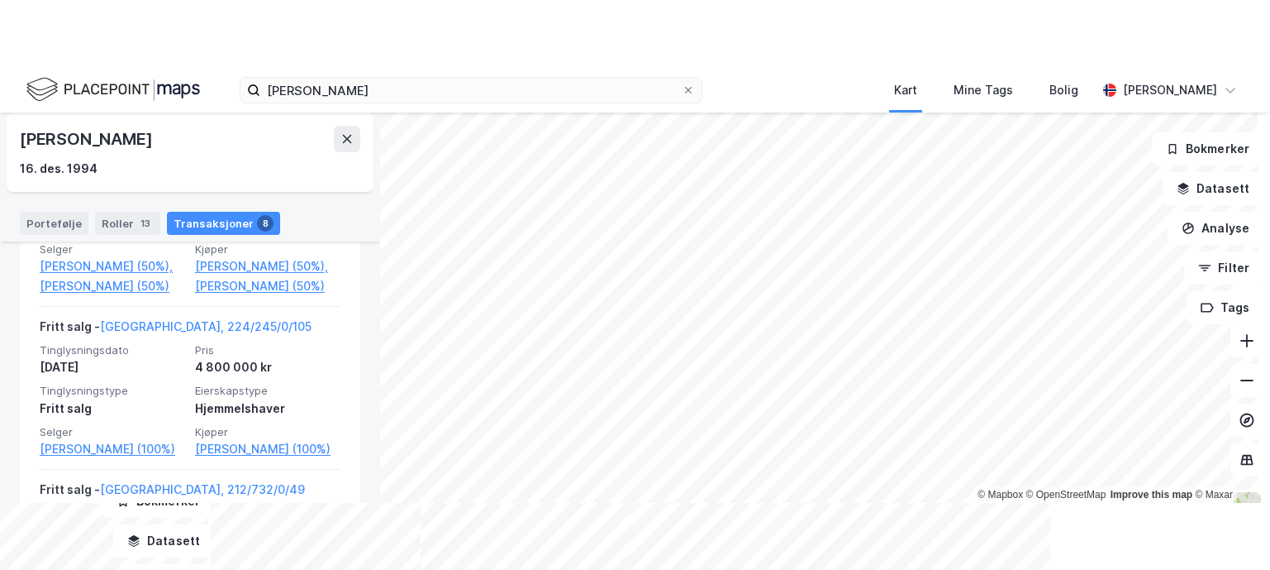
scroll to position [714, 0]
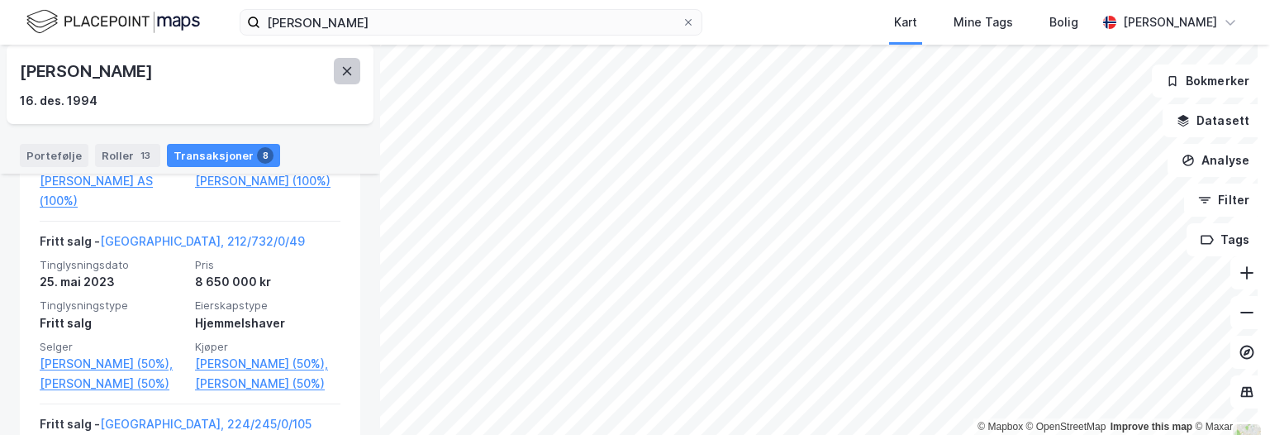
drag, startPoint x: 342, startPoint y: 69, endPoint x: 595, endPoint y: 2, distance: 261.7
click at [343, 69] on icon at bounding box center [347, 70] width 13 height 13
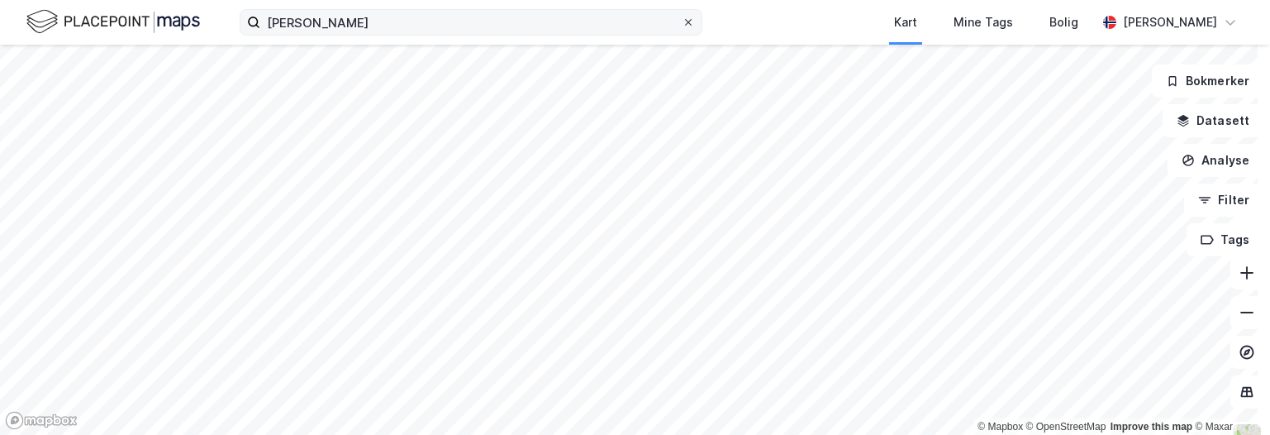
click at [689, 24] on icon at bounding box center [689, 22] width 10 height 10
click at [682, 24] on input "herman myhre" at bounding box center [471, 22] width 422 height 25
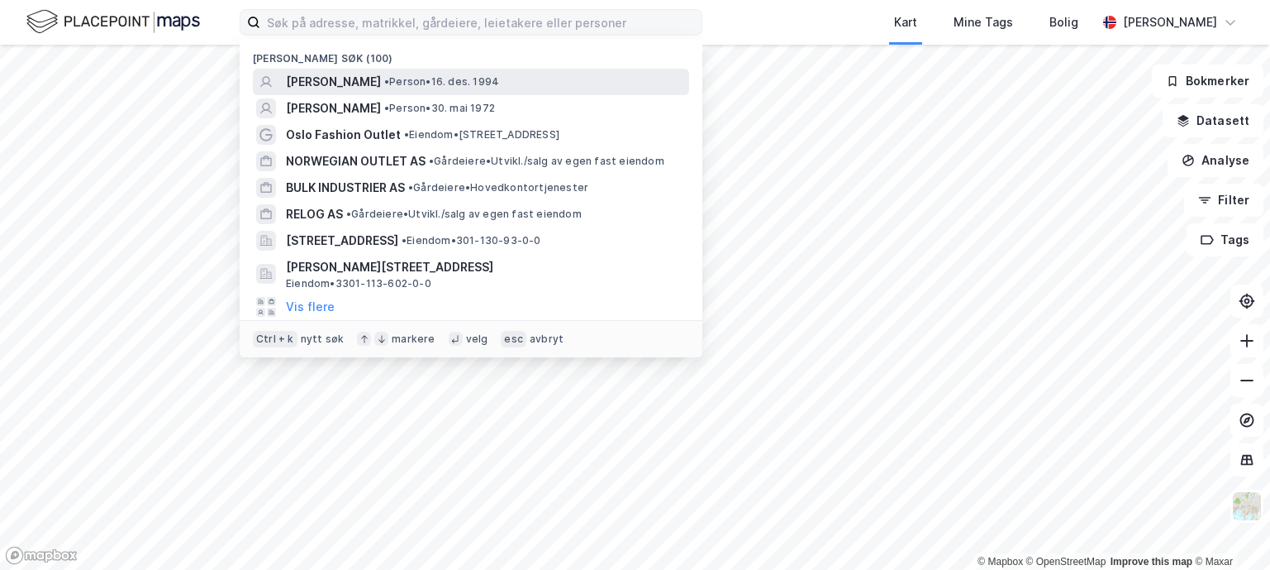
click at [493, 93] on div "HERMAN MYHRE • Person • 16. des. 1994" at bounding box center [471, 82] width 436 height 26
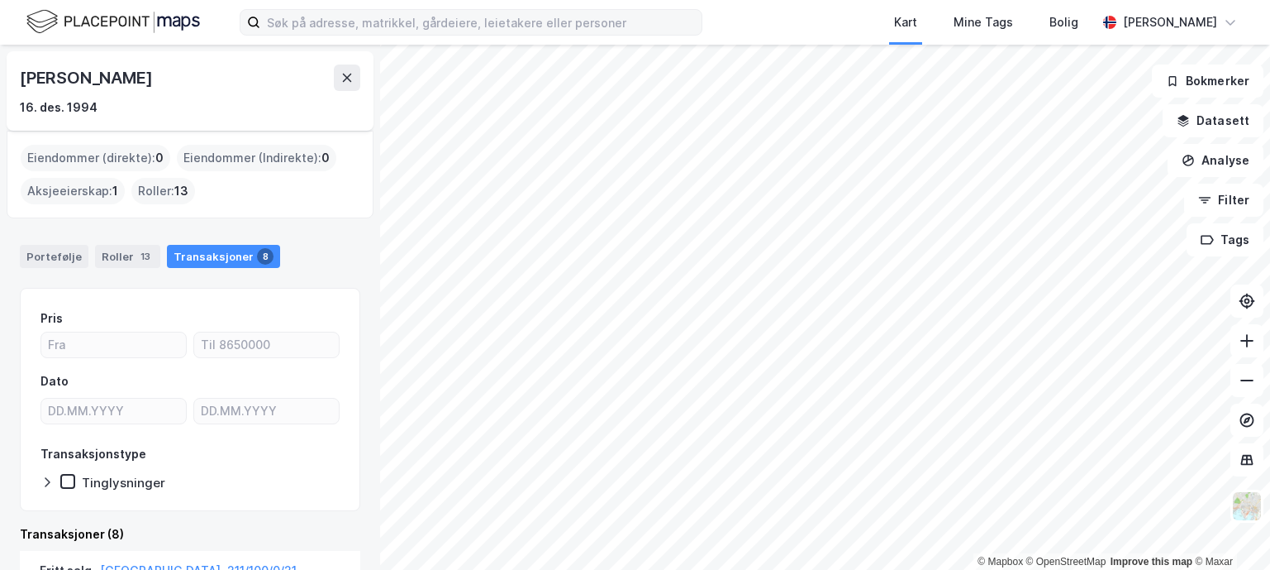
scroll to position [331, 0]
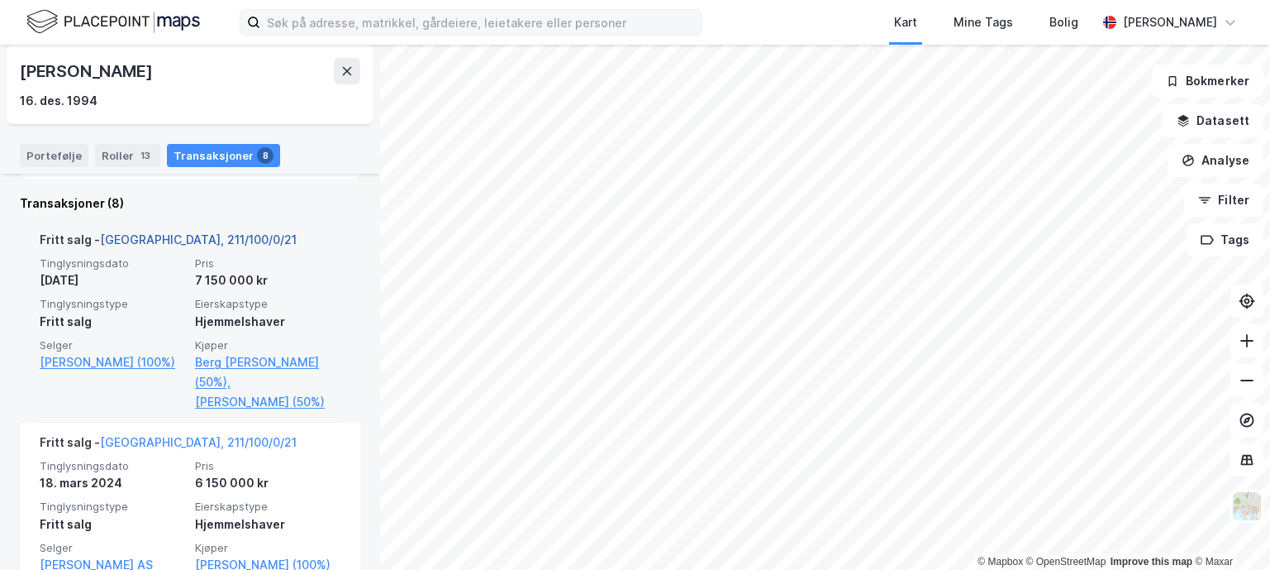
click at [168, 232] on link "Oslo, 211/100/0/21" at bounding box center [198, 239] width 197 height 14
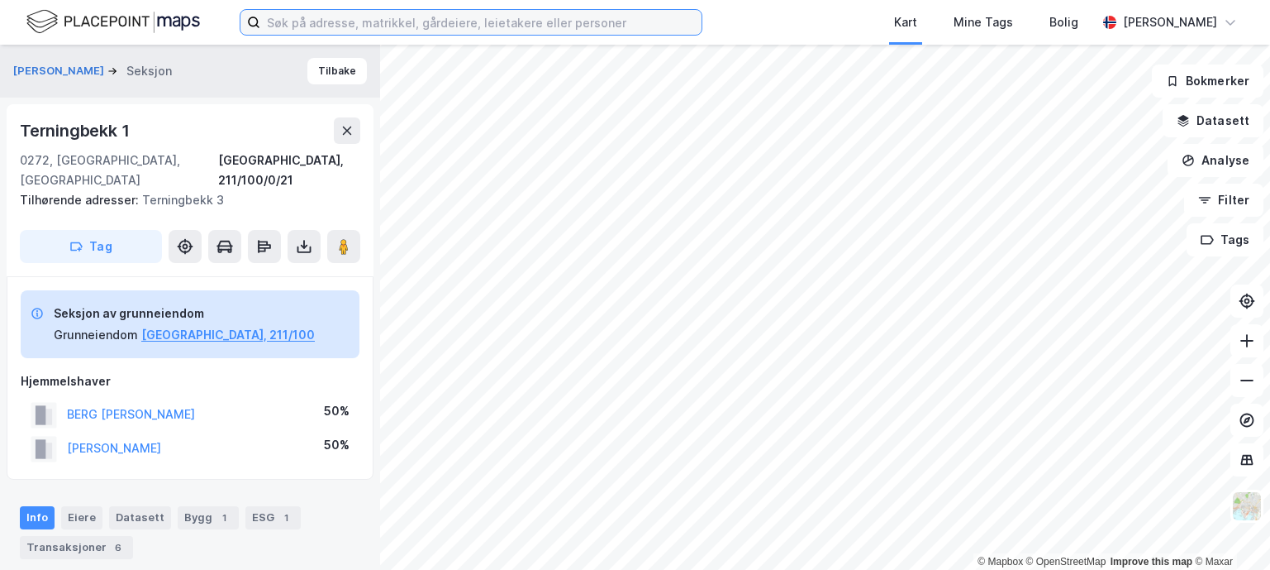
click at [389, 26] on input at bounding box center [480, 22] width 441 height 25
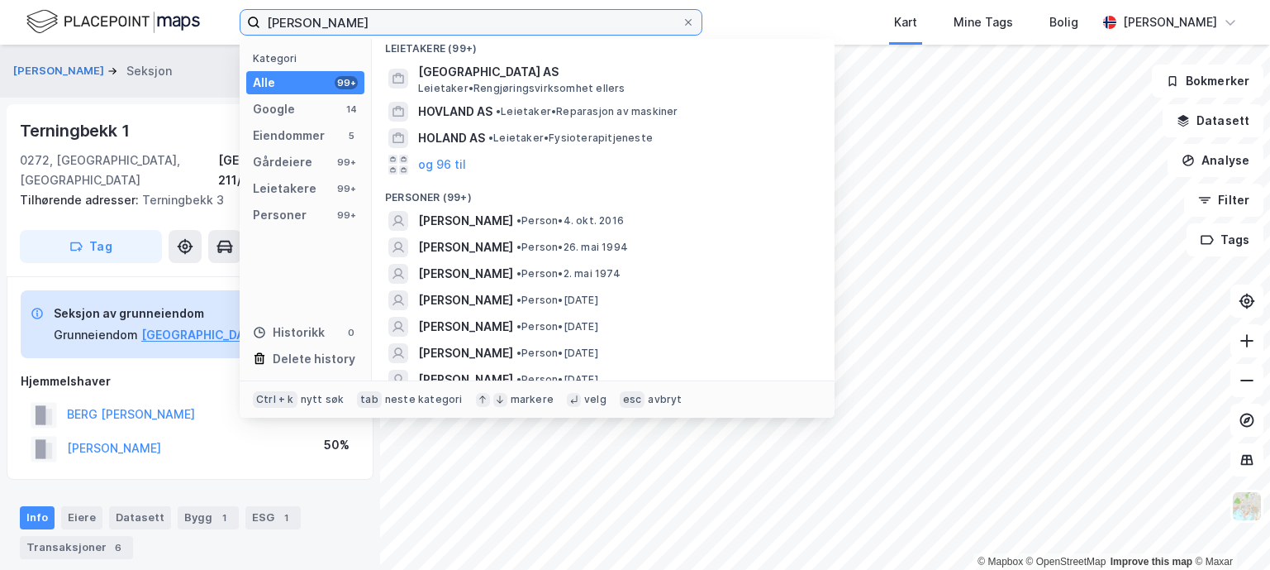
scroll to position [496, 0]
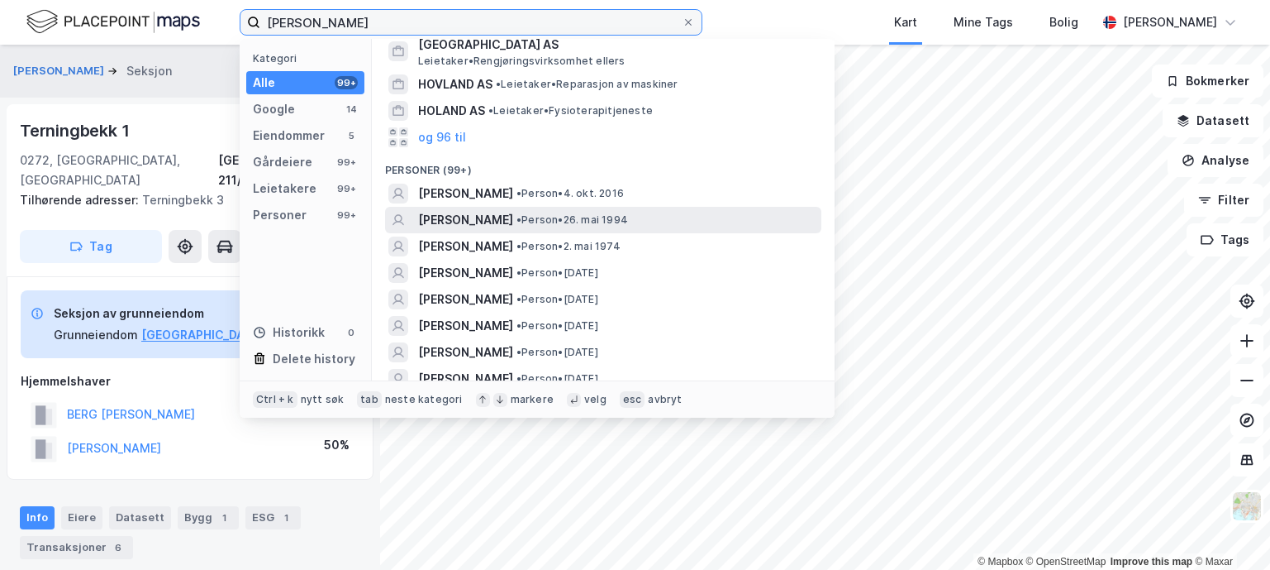
type input "sondre høyland"
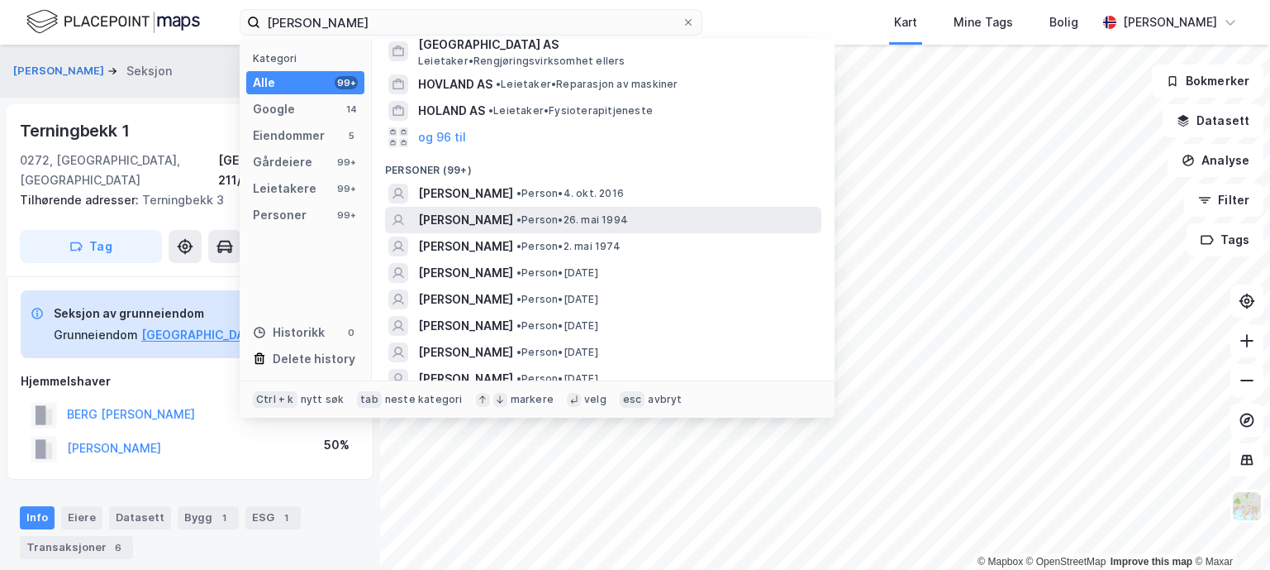
click at [461, 207] on div "SONDRE HØYLAND • Person • 26. mai 1994" at bounding box center [603, 220] width 436 height 26
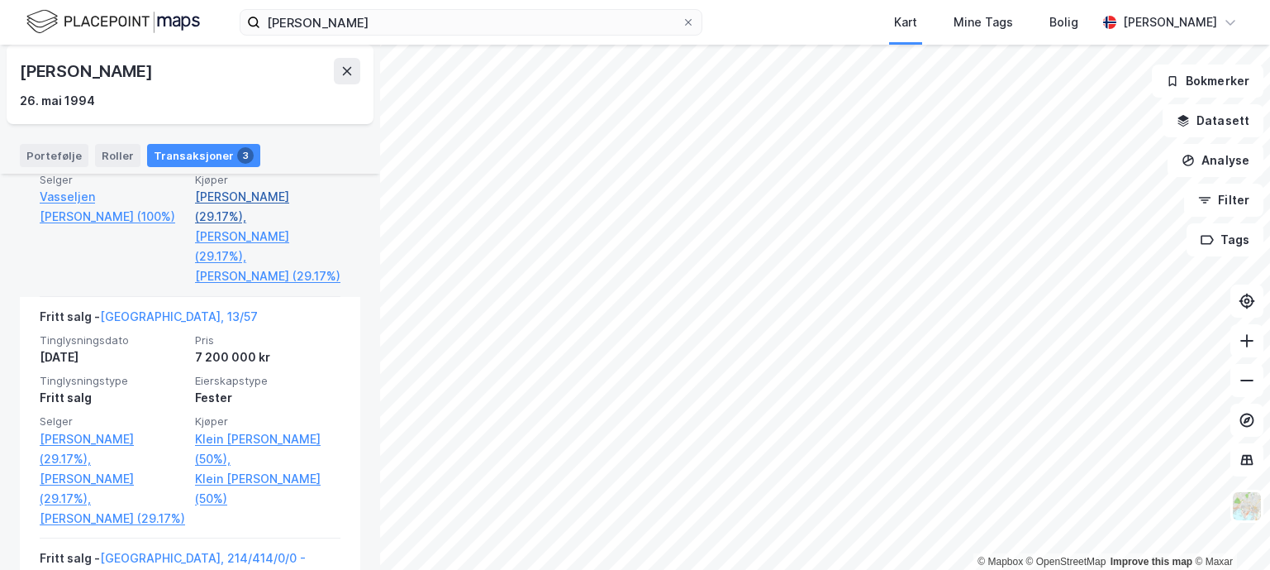
scroll to position [667, 0]
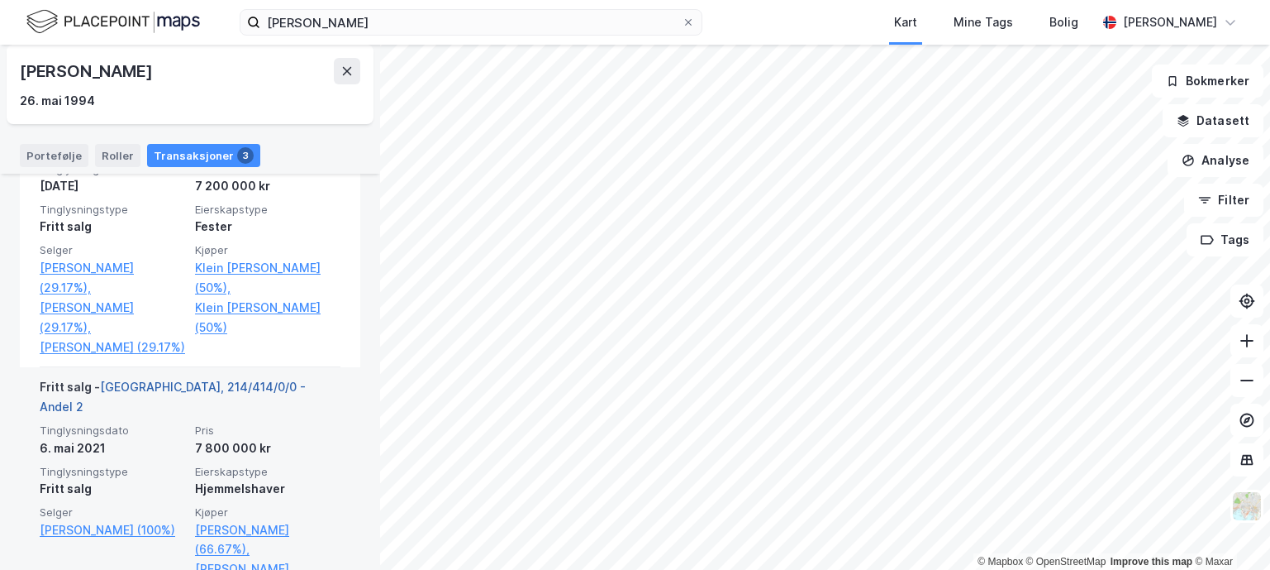
click at [236, 379] on link "Oslo, 214/414/0/0 - Andel 2" at bounding box center [173, 396] width 266 height 34
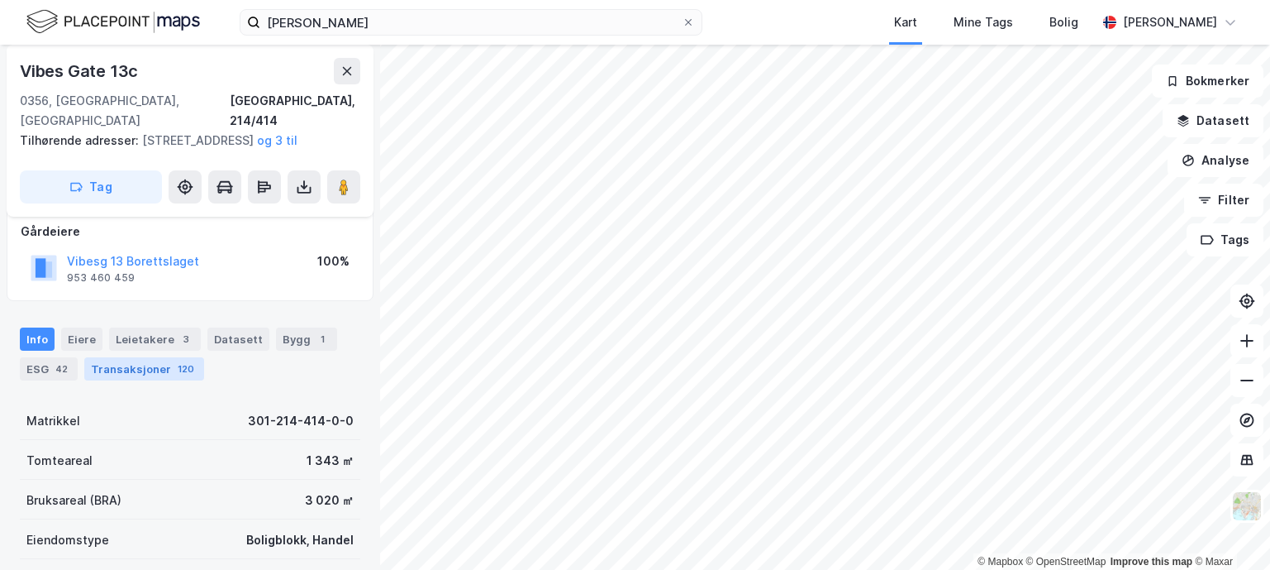
scroll to position [165, 0]
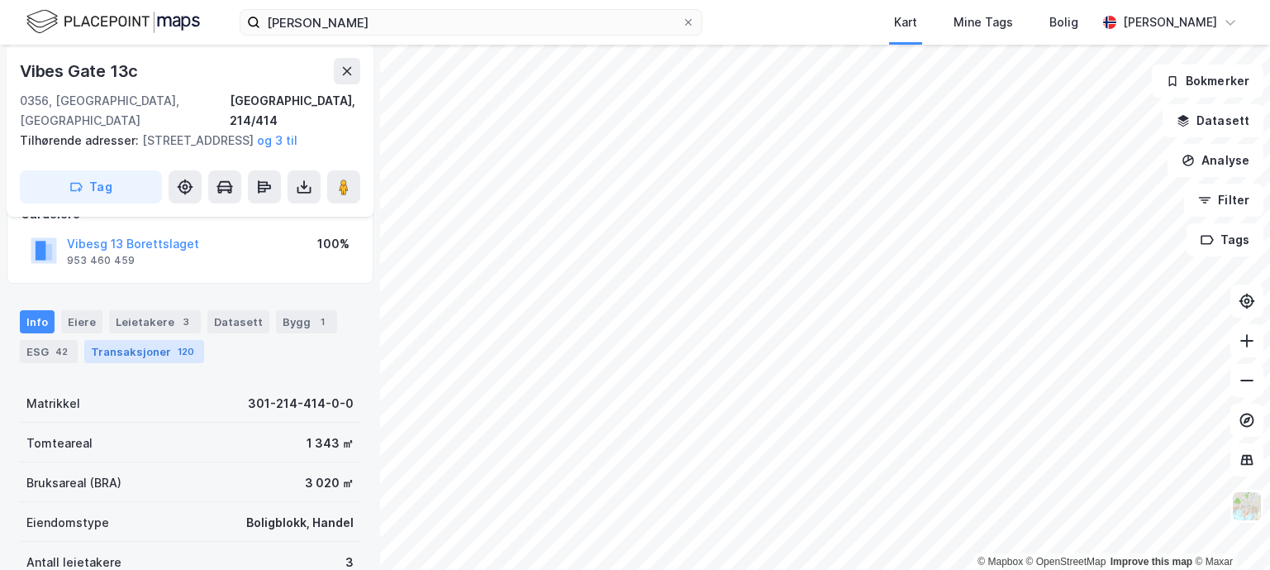
click at [166, 355] on div "Transaksjoner 120" at bounding box center [144, 351] width 120 height 23
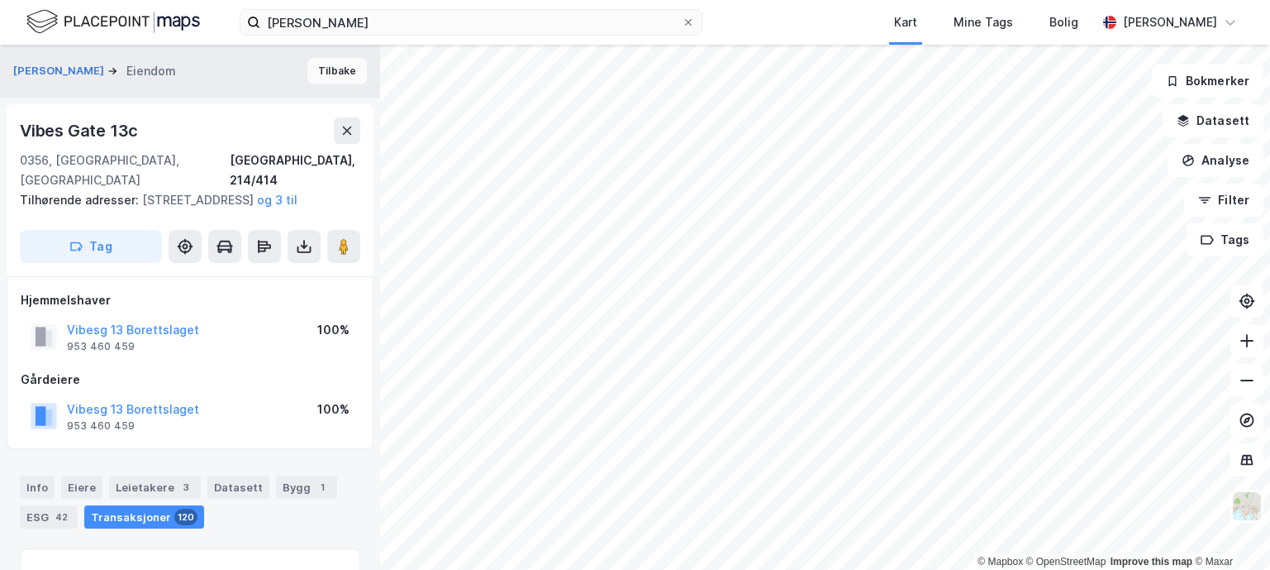
click at [330, 75] on button "Tilbake" at bounding box center [337, 71] width 60 height 26
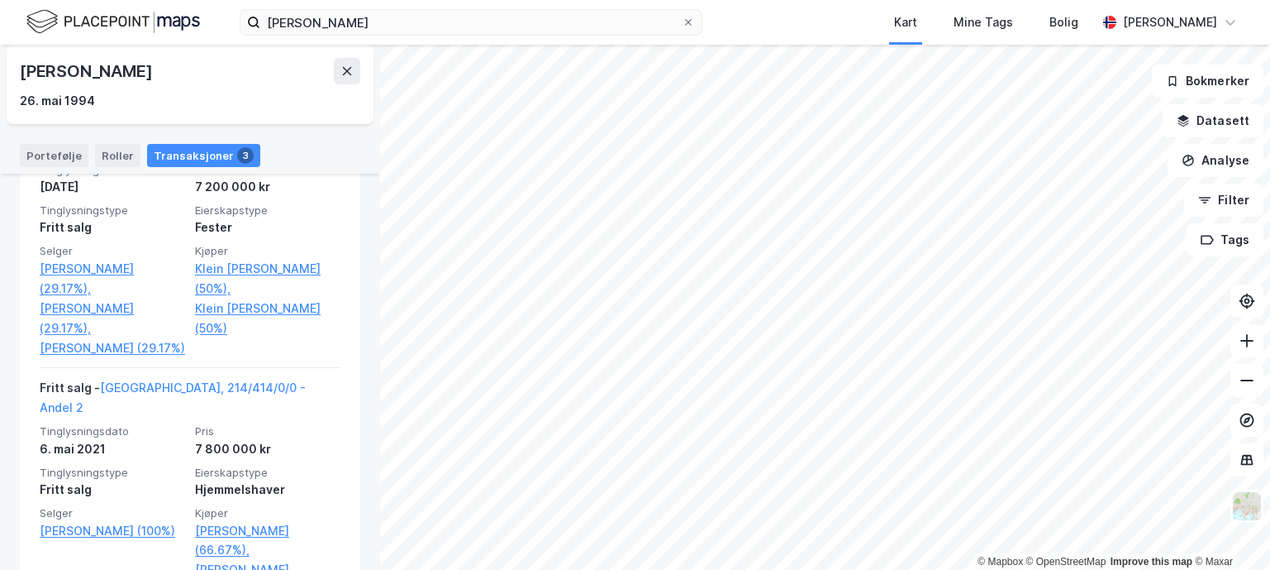
scroll to position [667, 0]
click at [691, 23] on icon at bounding box center [689, 22] width 10 height 10
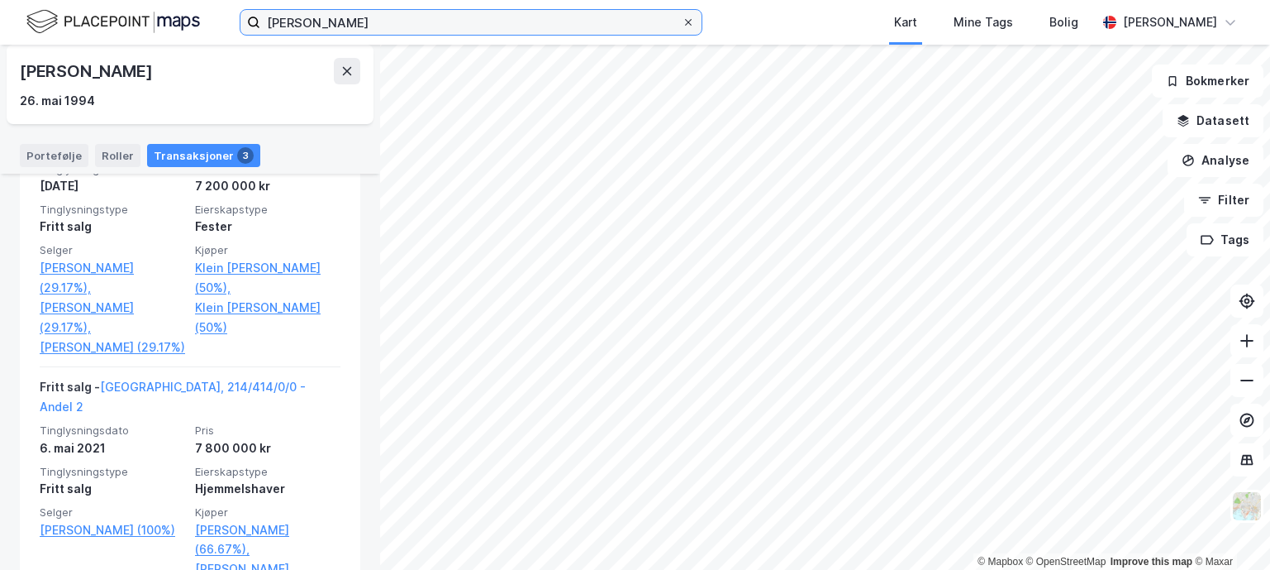
click at [682, 23] on input "sondre høyland" at bounding box center [471, 22] width 422 height 25
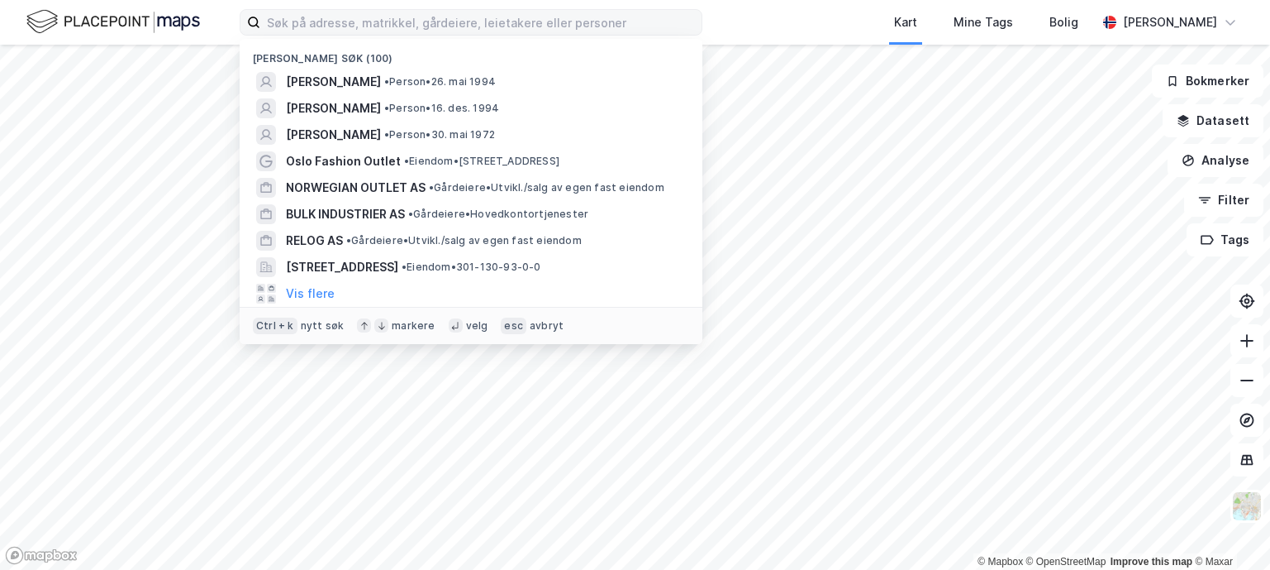
click at [746, 24] on div "Nylige søk (100) SONDRE HØYLAND • Person • 26. mai 1994 HERMAN MYHRE • Person •…" at bounding box center [635, 22] width 1270 height 45
